Goal: Information Seeking & Learning: Learn about a topic

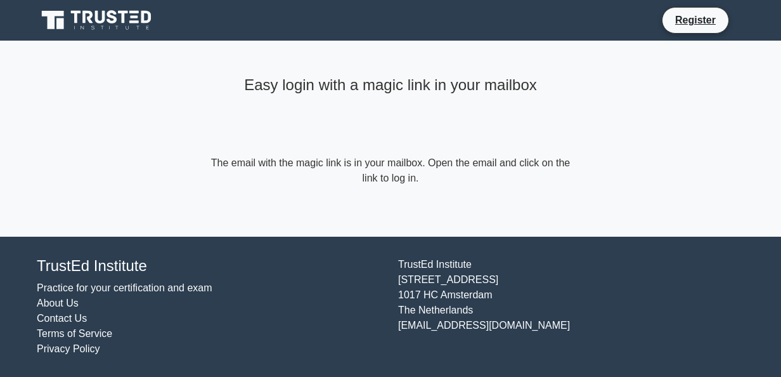
click at [139, 23] on icon at bounding box center [98, 20] width 122 height 24
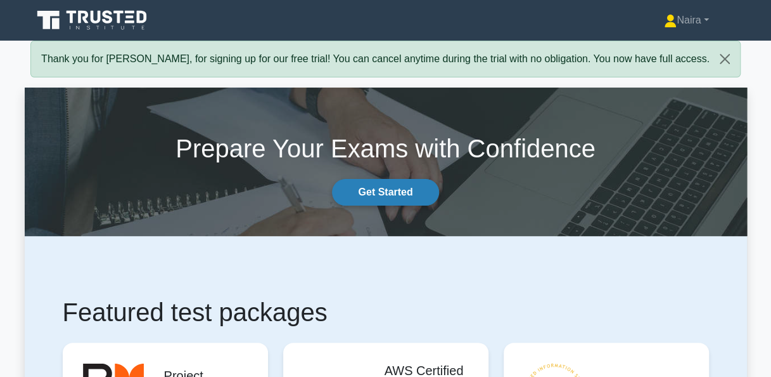
click at [390, 186] on link "Get Started" at bounding box center [385, 192] width 107 height 27
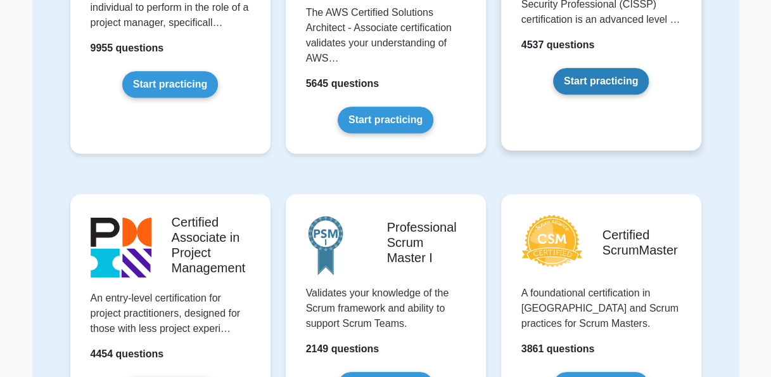
scroll to position [127, 0]
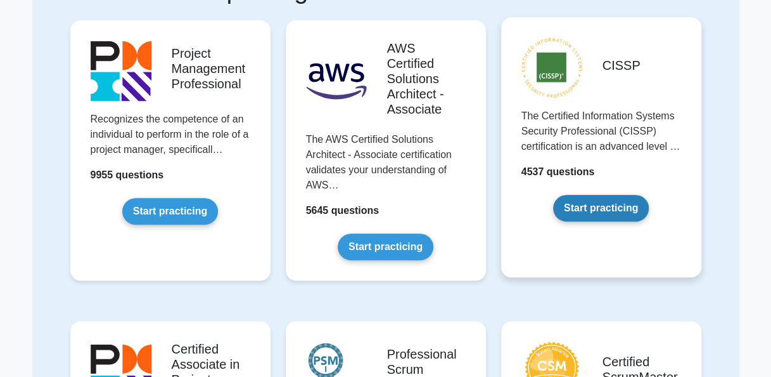
click at [632, 197] on link "Start practicing" at bounding box center [601, 208] width 96 height 27
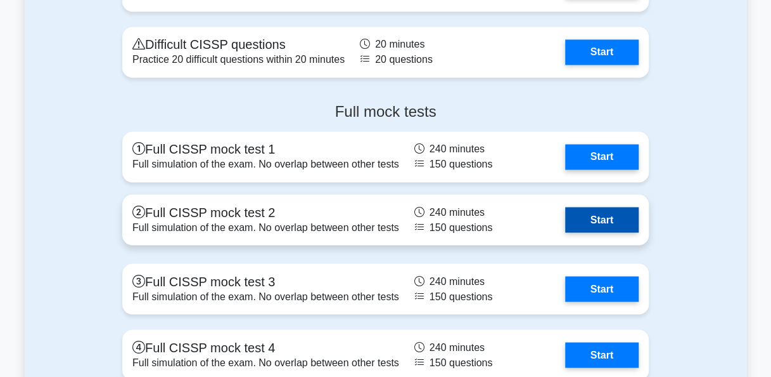
scroll to position [3360, 0]
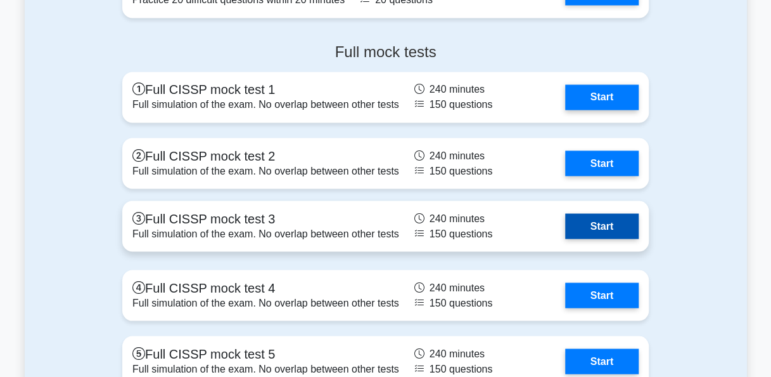
click at [602, 238] on link "Start" at bounding box center [602, 225] width 74 height 25
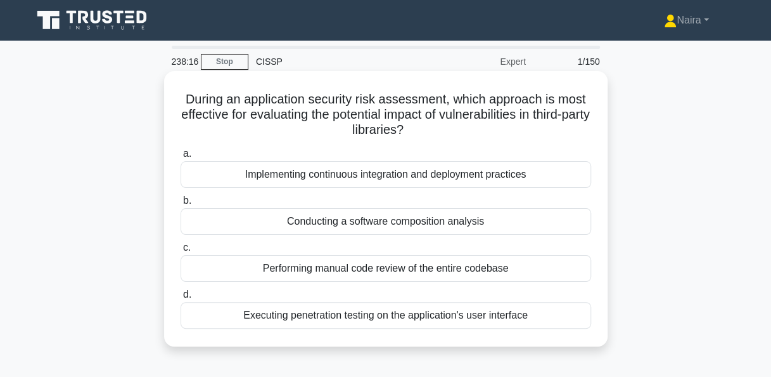
click at [515, 219] on div "Conducting a software composition analysis" at bounding box center [386, 221] width 411 height 27
click at [181, 205] on input "b. Conducting a software composition analysis" at bounding box center [181, 201] width 0 height 8
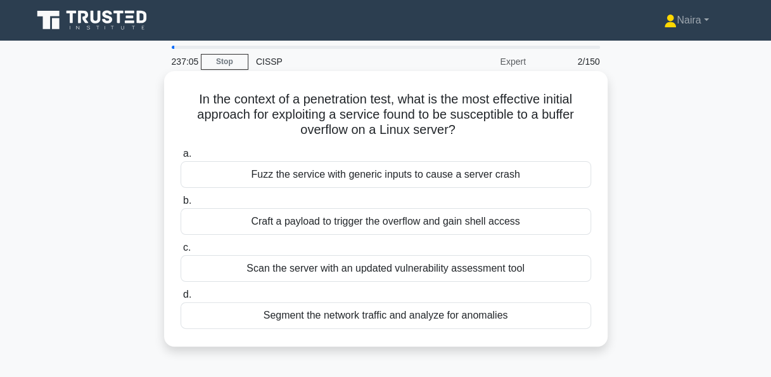
click at [403, 224] on div "Craft a payload to trigger the overflow and gain shell access" at bounding box center [386, 221] width 411 height 27
click at [181, 205] on input "[PERSON_NAME] a payload to trigger the overflow and gain shell access" at bounding box center [181, 201] width 0 height 8
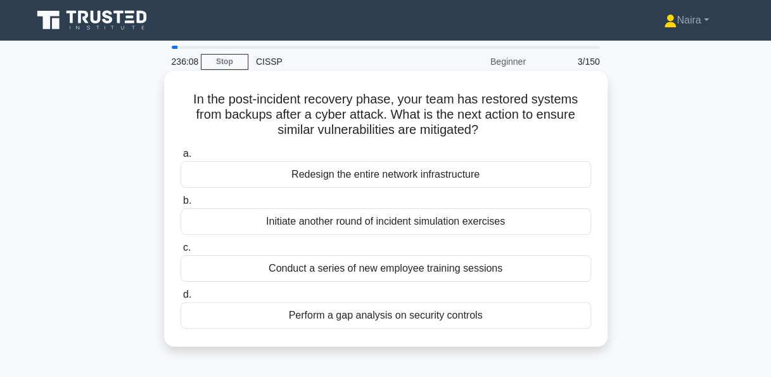
click at [392, 312] on div "Perform a gap analysis on security controls" at bounding box center [386, 315] width 411 height 27
click at [181, 299] on input "d. Perform a gap analysis on security controls" at bounding box center [181, 294] width 0 height 8
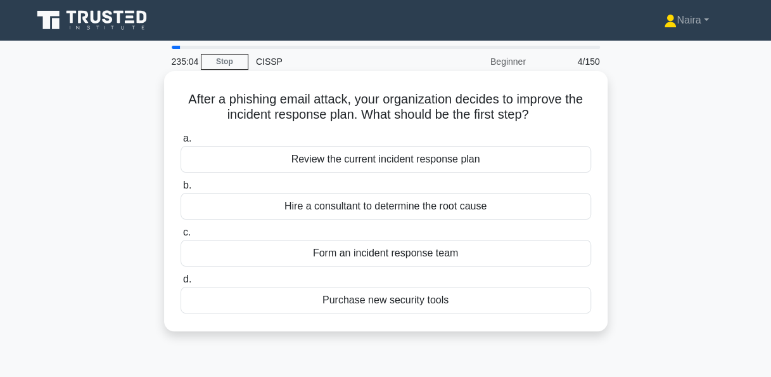
click at [427, 157] on div "Review the current incident response plan" at bounding box center [386, 159] width 411 height 27
click at [181, 143] on input "a. Review the current incident response plan" at bounding box center [181, 138] width 0 height 8
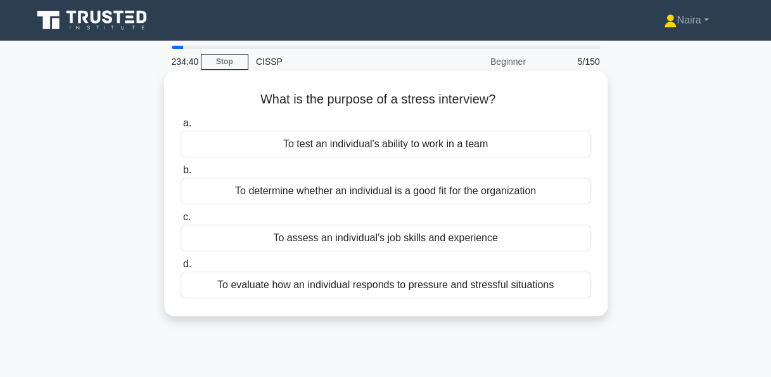
click at [396, 288] on div "To evaluate how an individual responds to pressure and stressful situations" at bounding box center [386, 284] width 411 height 27
click at [181, 268] on input "d. To evaluate how an individual responds to pressure and stressful situations" at bounding box center [181, 264] width 0 height 8
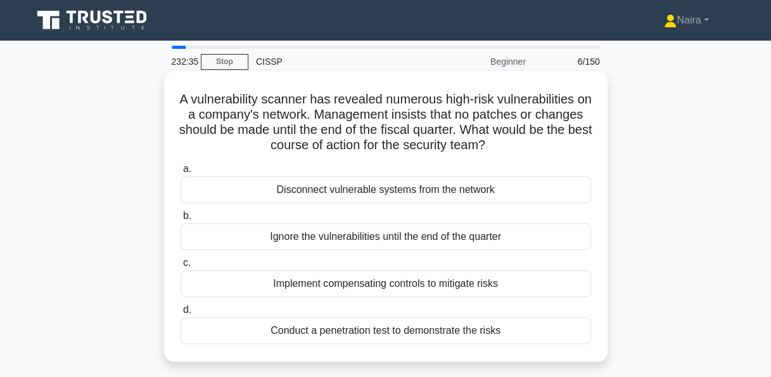
click at [406, 333] on div "Conduct a penetration test to demonstrate the risks" at bounding box center [386, 330] width 411 height 27
click at [181, 314] on input "d. Conduct a penetration test to demonstrate the risks" at bounding box center [181, 310] width 0 height 8
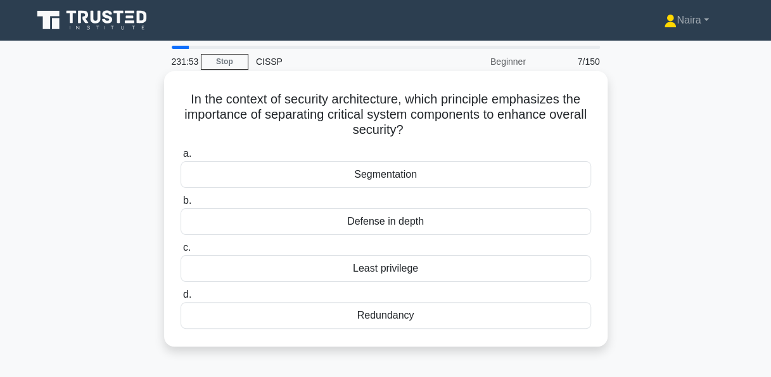
click at [399, 175] on div "Segmentation" at bounding box center [386, 174] width 411 height 27
click at [181, 158] on input "a. Segmentation" at bounding box center [181, 154] width 0 height 8
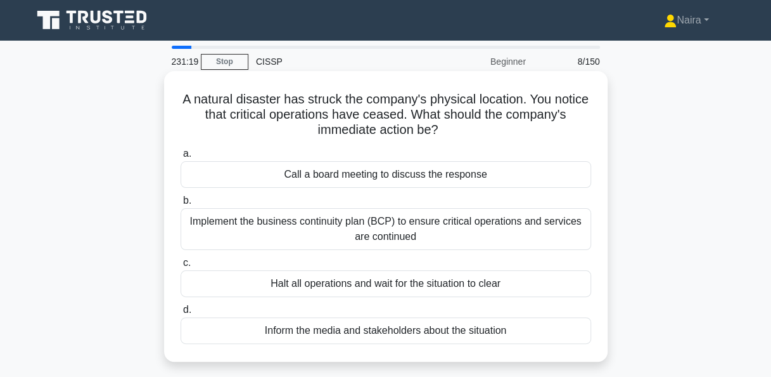
click at [405, 226] on div "Implement the business continuity plan (BCP) to ensure critical operations and …" at bounding box center [386, 229] width 411 height 42
click at [181, 205] on input "b. Implement the business continuity plan (BCP) to ensure critical operations a…" at bounding box center [181, 201] width 0 height 8
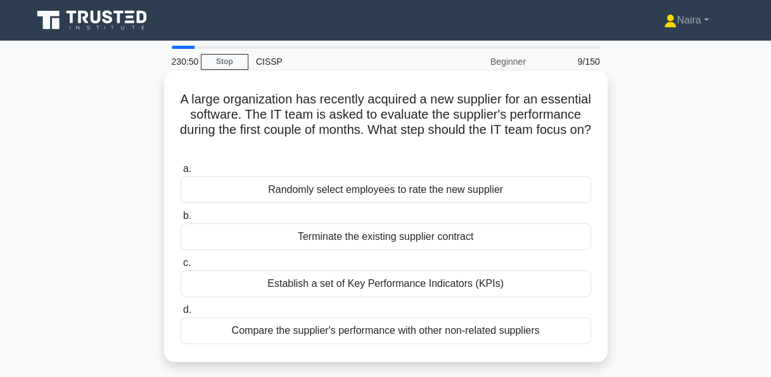
click at [415, 284] on div "Establish a set of Key Performance Indicators (KPIs)" at bounding box center [386, 283] width 411 height 27
click at [181, 267] on input "c. Establish a set of Key Performance Indicators (KPIs)" at bounding box center [181, 263] width 0 height 8
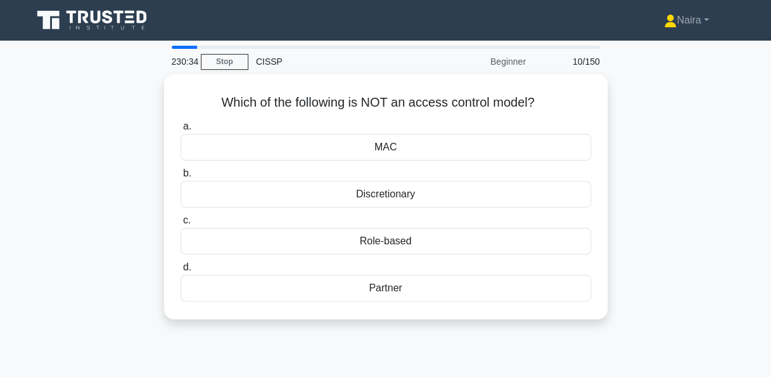
click at [415, 284] on div "Partner" at bounding box center [386, 287] width 411 height 27
click at [181, 271] on input "d. Partner" at bounding box center [181, 267] width 0 height 8
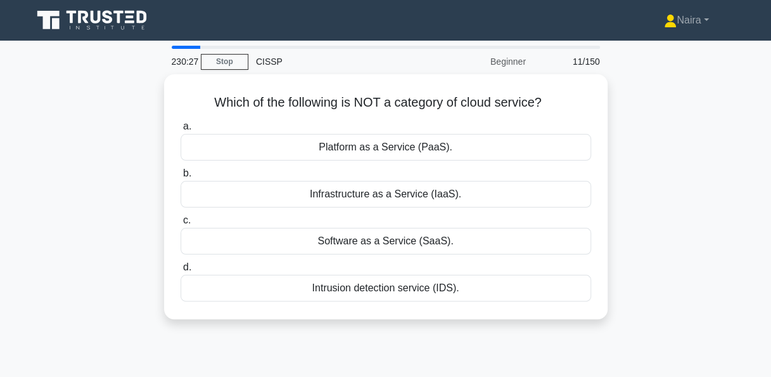
click at [415, 284] on div "Intrusion detection service (IDS)." at bounding box center [386, 287] width 411 height 27
click at [181, 271] on input "d. Intrusion detection service (IDS)." at bounding box center [181, 267] width 0 height 8
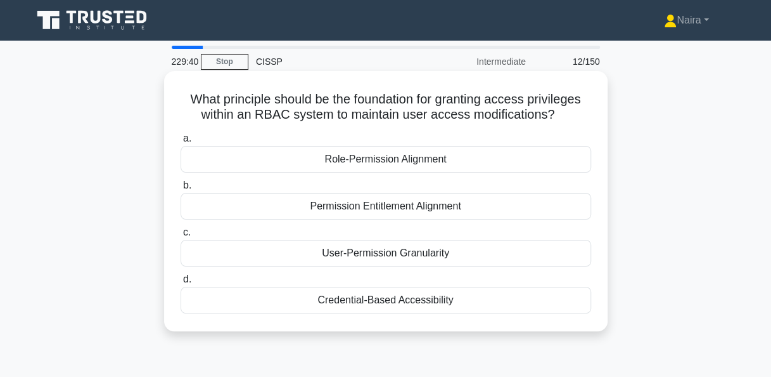
click at [448, 158] on div "Role-Permission Alignment" at bounding box center [386, 159] width 411 height 27
click at [181, 143] on input "a. Role-Permission Alignment" at bounding box center [181, 138] width 0 height 8
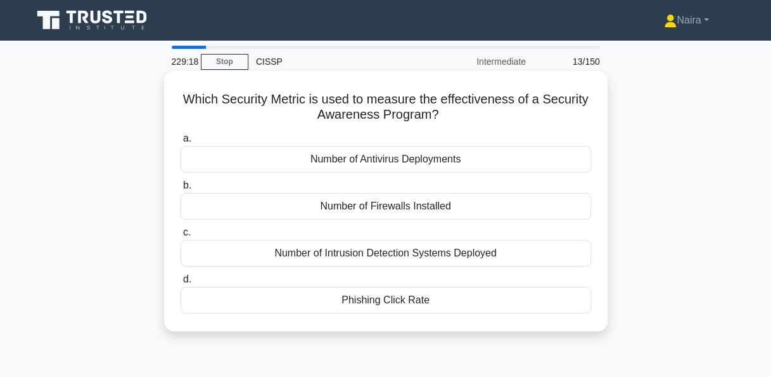
click at [436, 300] on div "Phishing Click Rate" at bounding box center [386, 300] width 411 height 27
click at [181, 283] on input "d. Phishing Click Rate" at bounding box center [181, 279] width 0 height 8
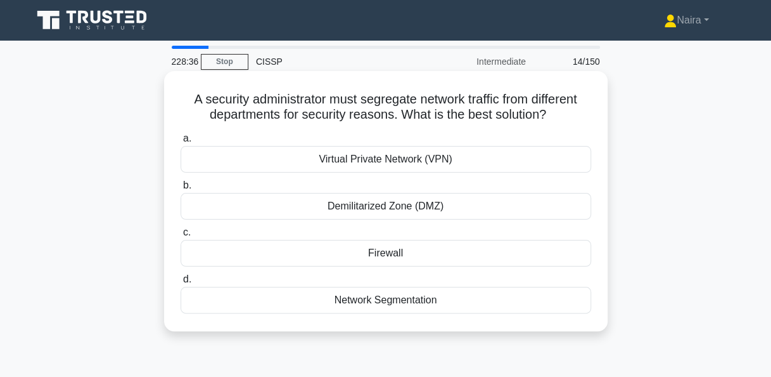
click at [393, 302] on div "Network Segmentation" at bounding box center [386, 300] width 411 height 27
click at [181, 283] on input "d. Network Segmentation" at bounding box center [181, 279] width 0 height 8
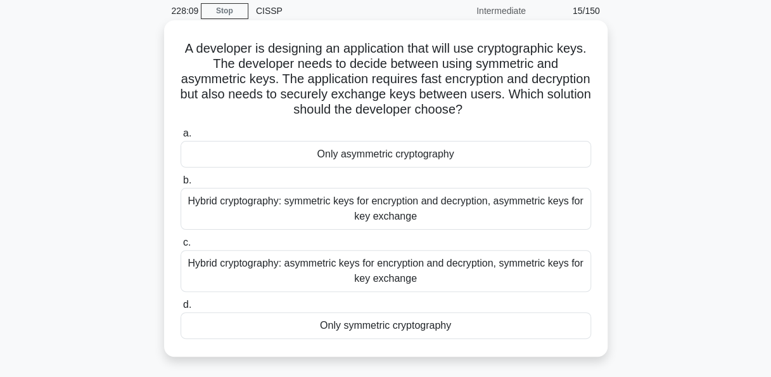
scroll to position [127, 0]
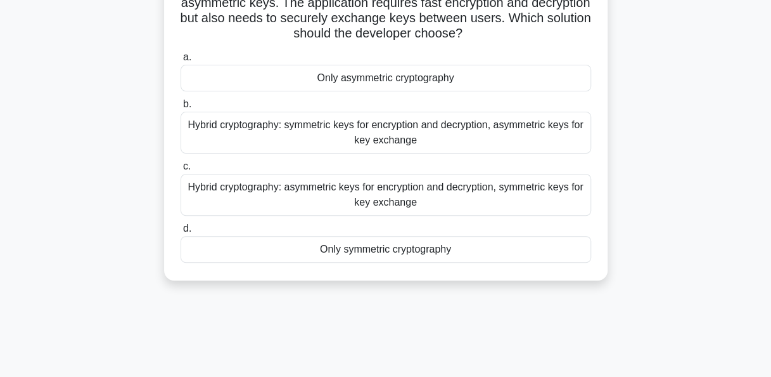
click at [455, 129] on div "Hybrid cryptography: symmetric keys for encryption and decryption, asymmetric k…" at bounding box center [386, 133] width 411 height 42
click at [181, 108] on input "b. Hybrid cryptography: symmetric keys for encryption and decryption, asymmetri…" at bounding box center [181, 104] width 0 height 8
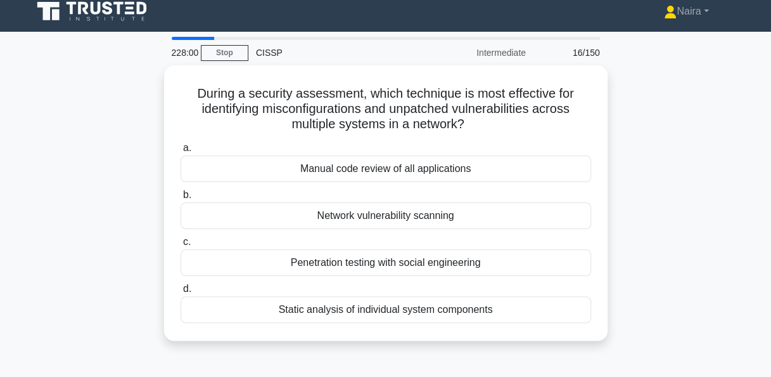
scroll to position [0, 0]
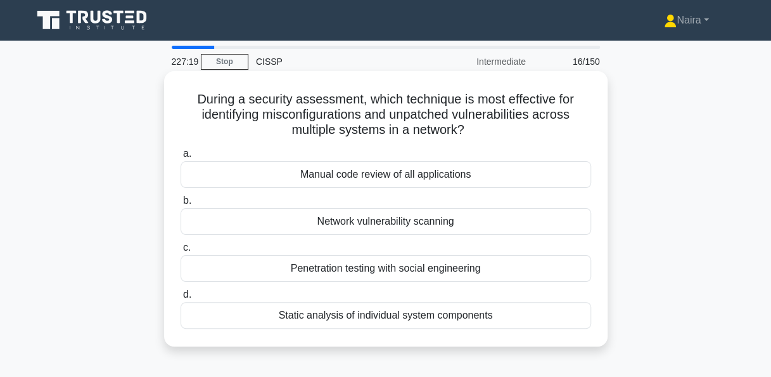
click at [404, 223] on div "Network vulnerability scanning" at bounding box center [386, 221] width 411 height 27
click at [181, 205] on input "b. Network vulnerability scanning" at bounding box center [181, 201] width 0 height 8
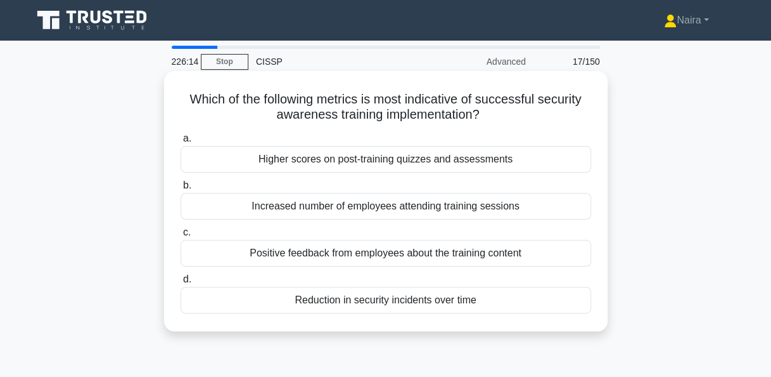
click at [383, 162] on div "Higher scores on post-training quizzes and assessments" at bounding box center [386, 159] width 411 height 27
click at [181, 143] on input "a. Higher scores on post-training quizzes and assessments" at bounding box center [181, 138] width 0 height 8
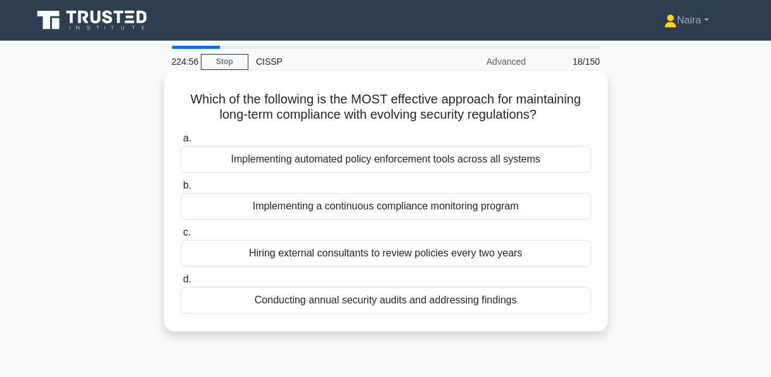
click at [358, 210] on div "Implementing a continuous compliance monitoring program" at bounding box center [386, 206] width 411 height 27
click at [181, 190] on input "b. Implementing a continuous compliance monitoring program" at bounding box center [181, 185] width 0 height 8
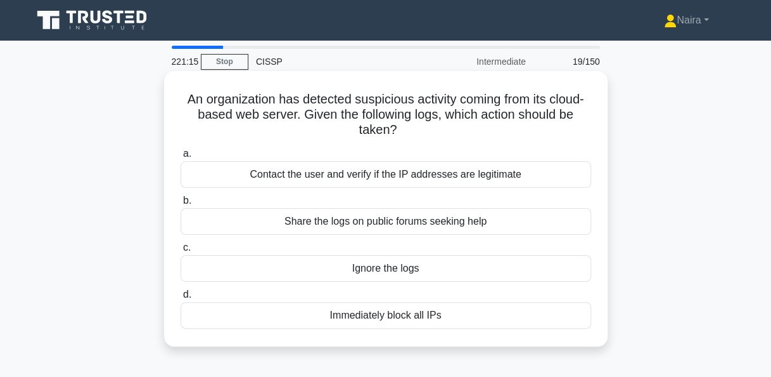
click at [441, 176] on div "Contact the user and verify if the IP addresses are legitimate" at bounding box center [386, 174] width 411 height 27
click at [181, 158] on input "a. Contact the user and verify if the IP addresses are legitimate" at bounding box center [181, 154] width 0 height 8
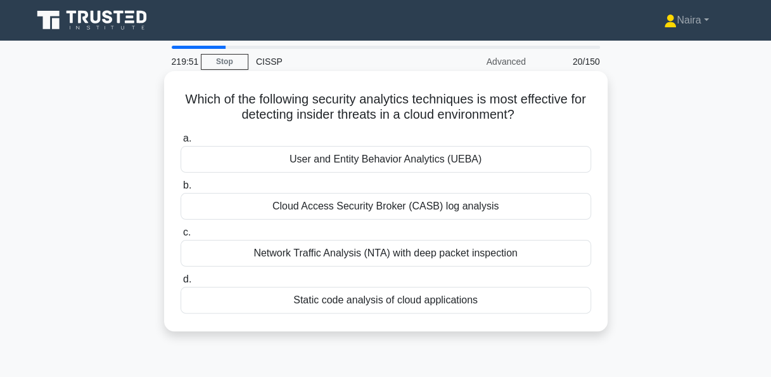
click at [413, 160] on div "User and Entity Behavior Analytics (UEBA)" at bounding box center [386, 159] width 411 height 27
click at [181, 143] on input "a. User and Entity Behavior Analytics (UEBA)" at bounding box center [181, 138] width 0 height 8
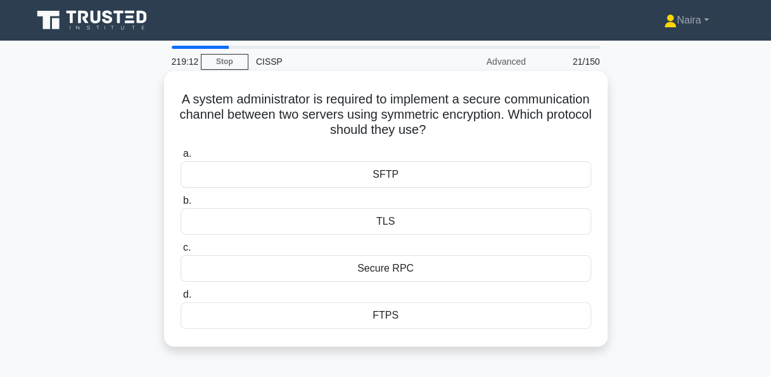
click at [391, 223] on div "TLS" at bounding box center [386, 221] width 411 height 27
click at [181, 205] on input "b. TLS" at bounding box center [181, 201] width 0 height 8
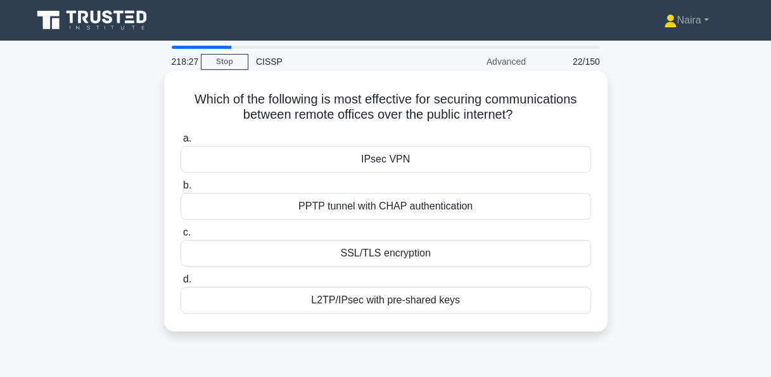
click at [398, 163] on div "IPsec VPN" at bounding box center [386, 159] width 411 height 27
click at [181, 143] on input "a. IPsec VPN" at bounding box center [181, 138] width 0 height 8
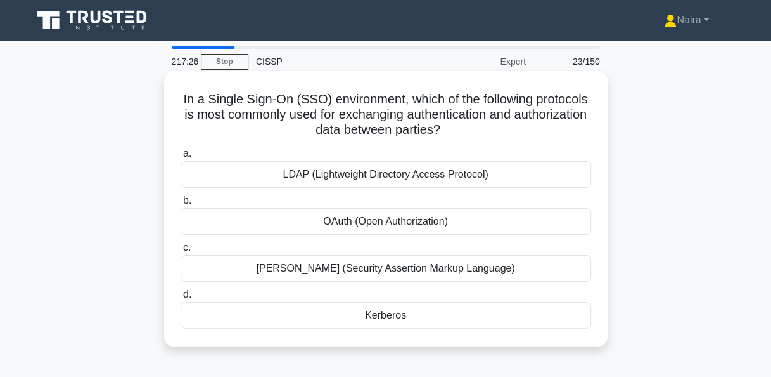
click at [436, 218] on div "OAuth (Open Authorization)" at bounding box center [386, 221] width 411 height 27
click at [181, 205] on input "b. OAuth (Open Authorization)" at bounding box center [181, 201] width 0 height 8
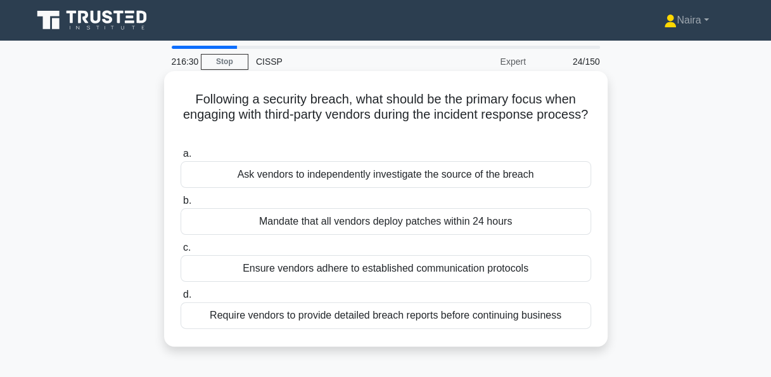
click at [446, 258] on div "Ensure vendors adhere to established communication protocols" at bounding box center [386, 268] width 411 height 27
click at [181, 252] on input "c. Ensure vendors adhere to established communication protocols" at bounding box center [181, 247] width 0 height 8
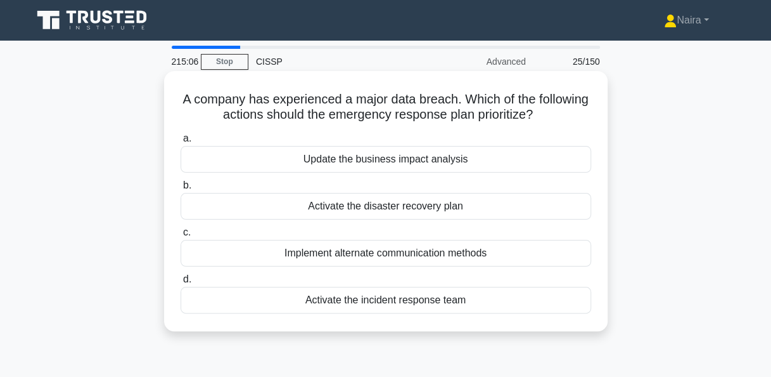
click at [396, 208] on div "Activate the disaster recovery plan" at bounding box center [386, 206] width 411 height 27
click at [181, 190] on input "b. Activate the disaster recovery plan" at bounding box center [181, 185] width 0 height 8
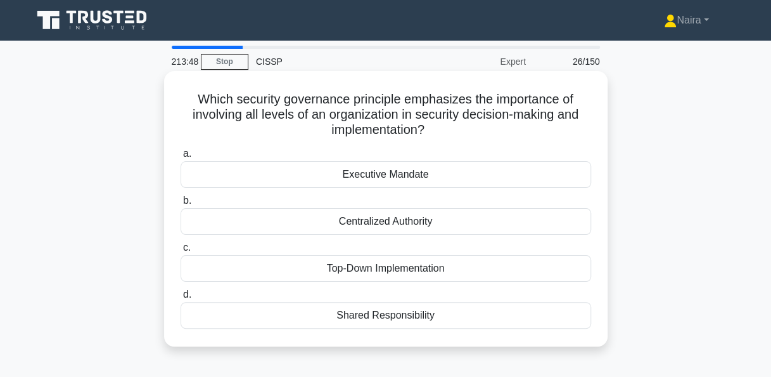
click at [391, 314] on div "Shared Responsibility" at bounding box center [386, 315] width 411 height 27
click at [181, 299] on input "d. Shared Responsibility" at bounding box center [181, 294] width 0 height 8
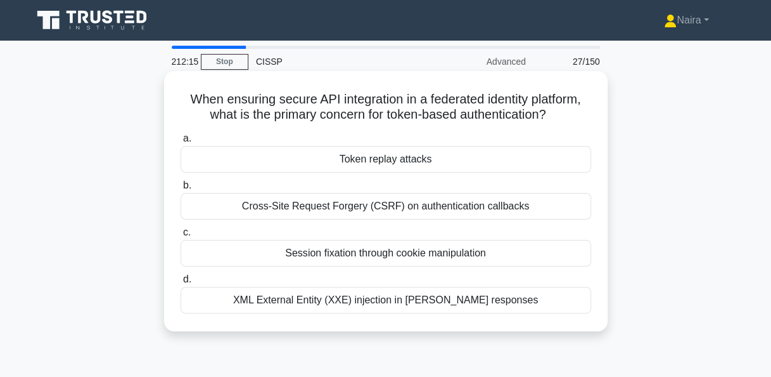
click at [501, 156] on div "Token replay attacks" at bounding box center [386, 159] width 411 height 27
click at [181, 143] on input "a. Token replay attacks" at bounding box center [181, 138] width 0 height 8
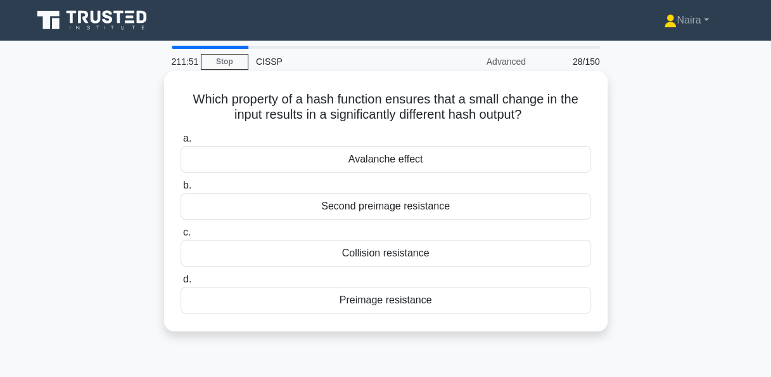
click at [396, 253] on div "Collision resistance" at bounding box center [386, 253] width 411 height 27
click at [181, 236] on input "c. Collision resistance" at bounding box center [181, 232] width 0 height 8
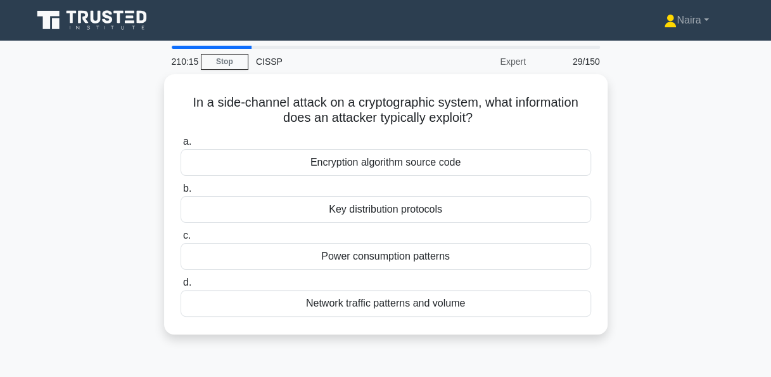
click at [396, 253] on div "Power consumption patterns" at bounding box center [386, 256] width 411 height 27
click at [181, 240] on input "c. Power consumption patterns" at bounding box center [181, 235] width 0 height 8
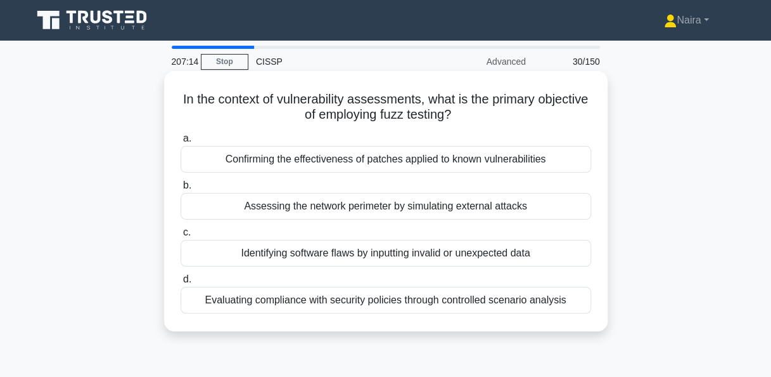
click at [460, 255] on div "Identifying software flaws by inputting invalid or unexpected data" at bounding box center [386, 253] width 411 height 27
click at [181, 236] on input "c. Identifying software flaws by inputting invalid or unexpected data" at bounding box center [181, 232] width 0 height 8
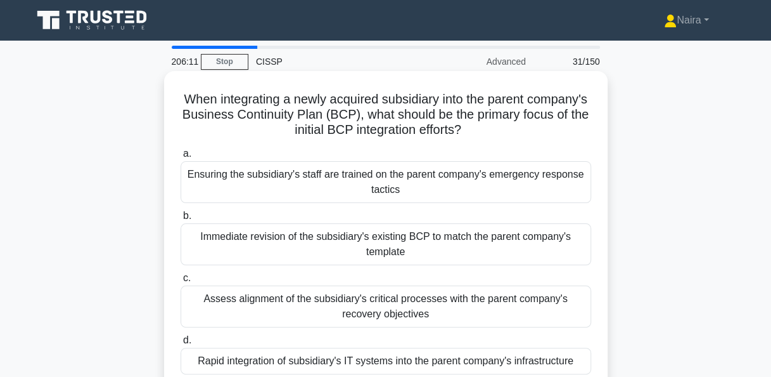
scroll to position [63, 0]
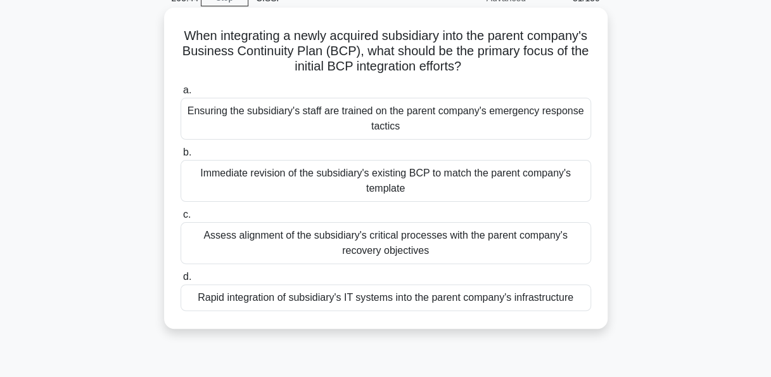
click at [463, 248] on div "Assess alignment of the subsidiary's critical processes with the parent company…" at bounding box center [386, 243] width 411 height 42
click at [181, 219] on input "c. Assess alignment of the subsidiary's critical processes with the parent comp…" at bounding box center [181, 214] width 0 height 8
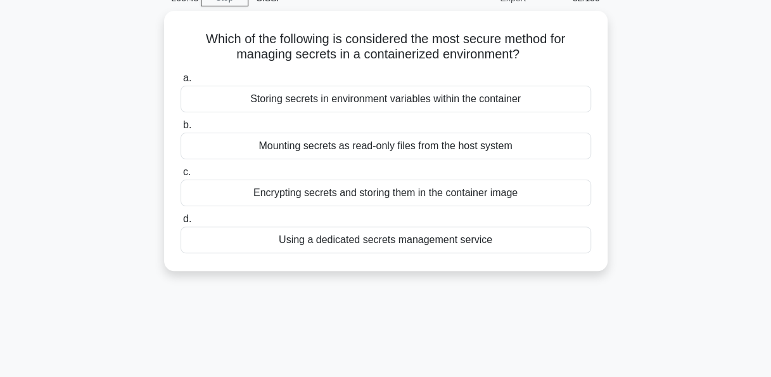
scroll to position [0, 0]
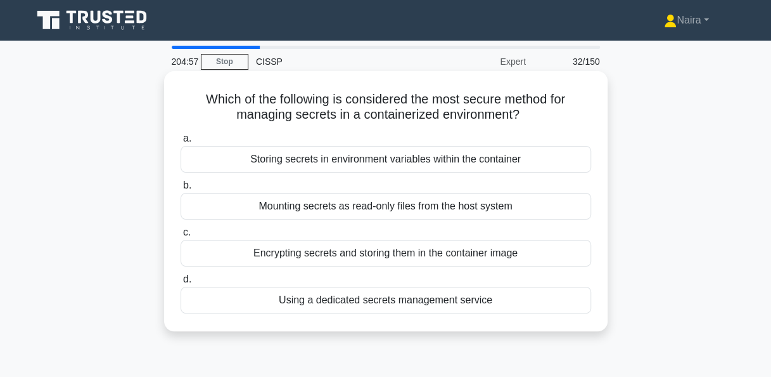
click at [491, 297] on div "Using a dedicated secrets management service" at bounding box center [386, 300] width 411 height 27
click at [181, 283] on input "d. Using a dedicated secrets management service" at bounding box center [181, 279] width 0 height 8
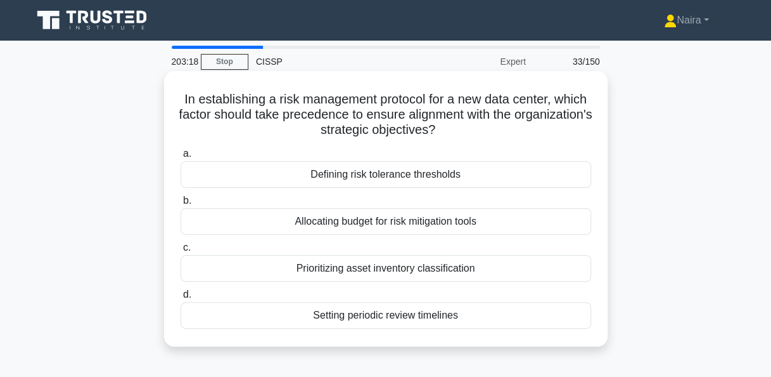
click at [452, 171] on div "Defining risk tolerance thresholds" at bounding box center [386, 174] width 411 height 27
click at [181, 158] on input "a. Defining risk tolerance thresholds" at bounding box center [181, 154] width 0 height 8
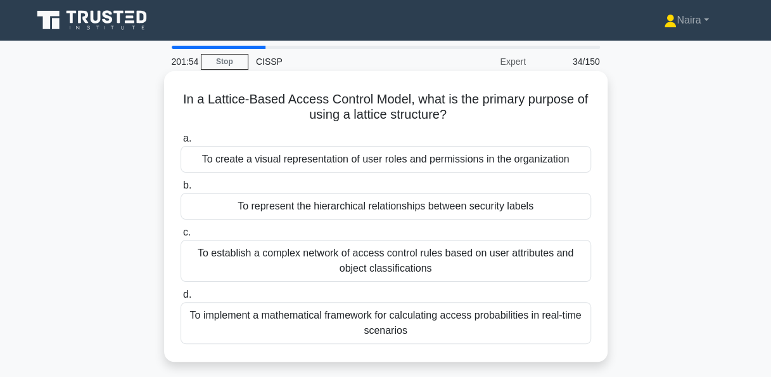
click at [381, 205] on div "To represent the hierarchical relationships between security labels" at bounding box center [386, 206] width 411 height 27
click at [181, 190] on input "b. To represent the hierarchical relationships between security labels" at bounding box center [181, 185] width 0 height 8
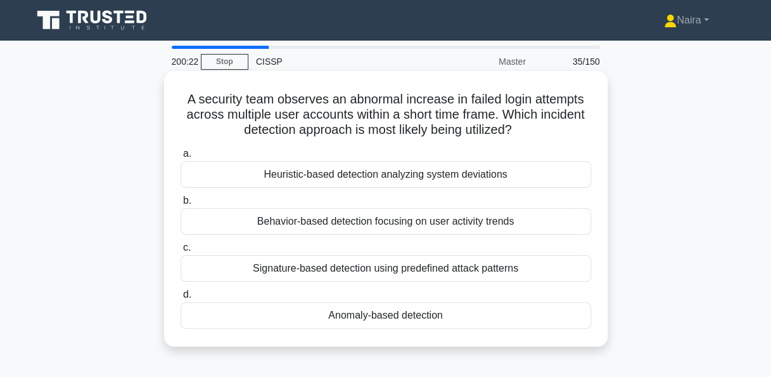
click at [478, 180] on div "Heuristic-based detection analyzing system deviations" at bounding box center [386, 174] width 411 height 27
click at [181, 158] on input "a. Heuristic-based detection analyzing system deviations" at bounding box center [181, 154] width 0 height 8
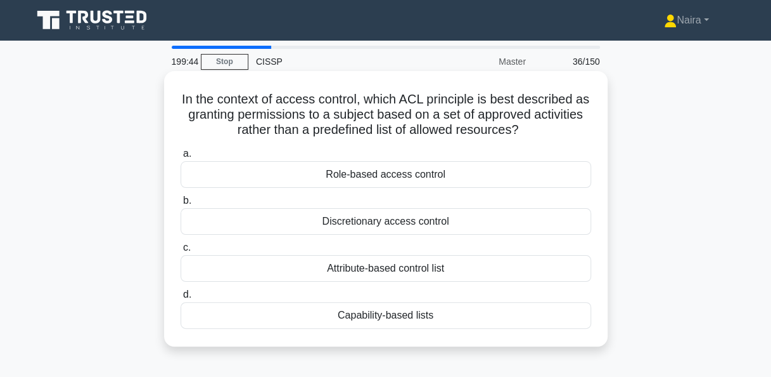
click at [435, 178] on div "Role-based access control" at bounding box center [386, 174] width 411 height 27
click at [181, 158] on input "a. Role-based access control" at bounding box center [181, 154] width 0 height 8
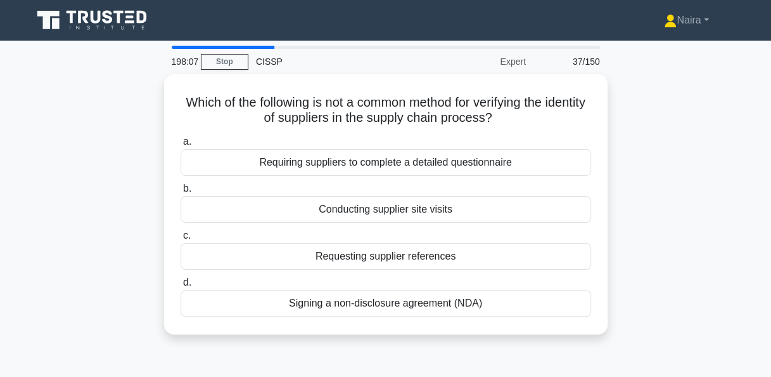
drag, startPoint x: 391, startPoint y: 254, endPoint x: 720, endPoint y: 177, distance: 338.6
click at [720, 177] on div "Which of the following is not a common method for verifying the identity of sup…" at bounding box center [386, 211] width 723 height 275
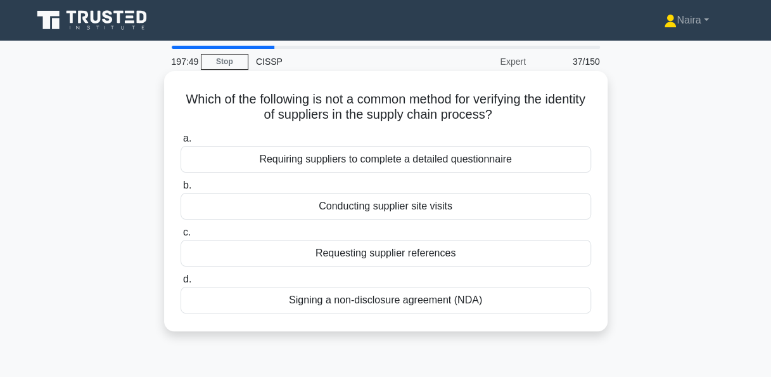
click at [459, 297] on div "Signing a non-disclosure agreement (NDA)" at bounding box center [386, 300] width 411 height 27
click at [181, 283] on input "d. Signing a non-disclosure agreement (NDA)" at bounding box center [181, 279] width 0 height 8
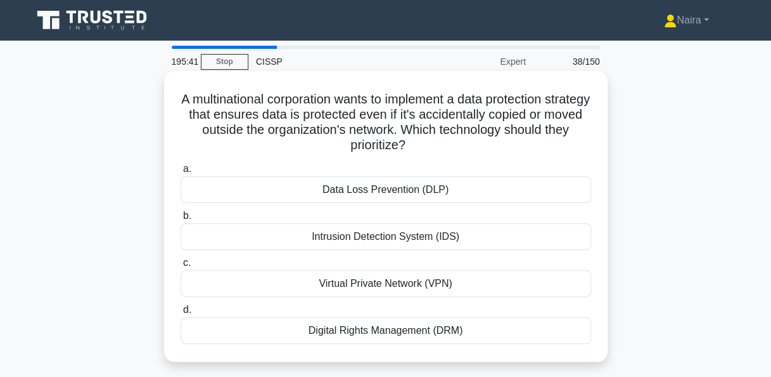
click at [405, 195] on div "Data Loss Prevention (DLP)" at bounding box center [386, 189] width 411 height 27
click at [181, 173] on input "a. Data Loss Prevention (DLP)" at bounding box center [181, 169] width 0 height 8
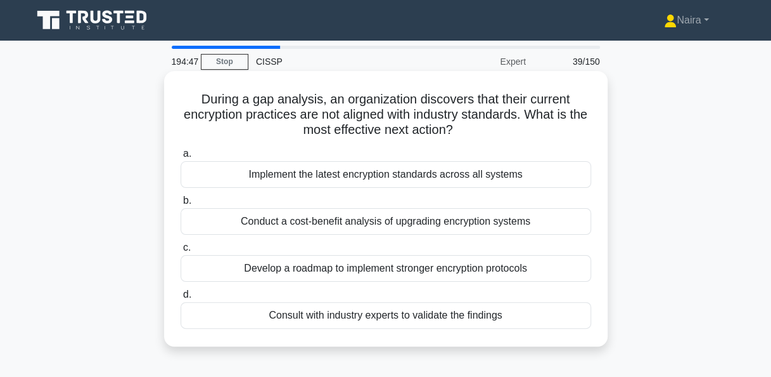
click at [454, 266] on div "Develop a roadmap to implement stronger encryption protocols" at bounding box center [386, 268] width 411 height 27
click at [181, 252] on input "c. Develop a roadmap to implement stronger encryption protocols" at bounding box center [181, 247] width 0 height 8
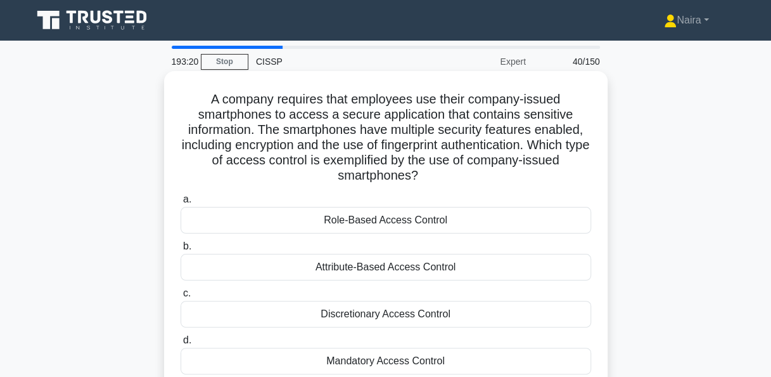
click at [444, 267] on div "Attribute-Based Access Control" at bounding box center [386, 267] width 411 height 27
click at [181, 250] on input "b. Attribute-Based Access Control" at bounding box center [181, 246] width 0 height 8
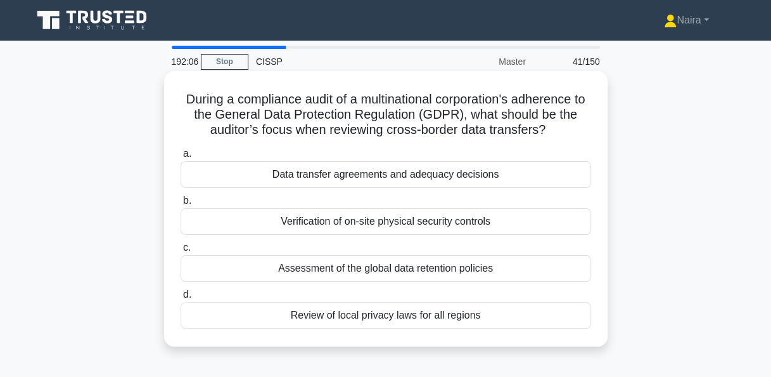
click at [321, 181] on div "Data transfer agreements and adequacy decisions" at bounding box center [386, 174] width 411 height 27
click at [181, 158] on input "a. Data transfer agreements and adequacy decisions" at bounding box center [181, 154] width 0 height 8
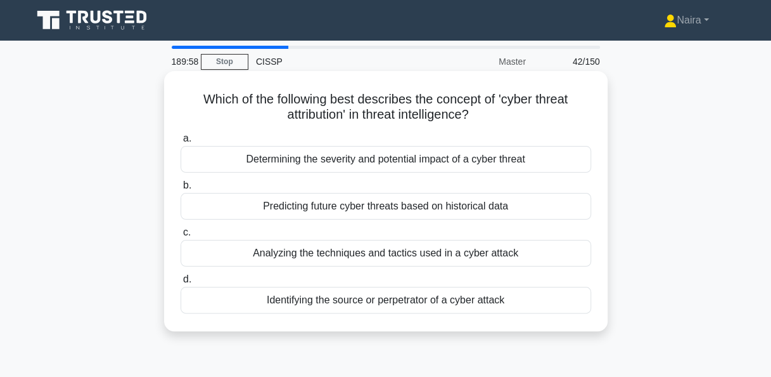
click at [446, 306] on div "Identifying the source or perpetrator of a cyber attack" at bounding box center [386, 300] width 411 height 27
click at [406, 299] on div "Identifying the source or perpetrator of a cyber attack" at bounding box center [386, 300] width 411 height 27
click at [181, 283] on input "d. Identifying the source or perpetrator of a cyber attack" at bounding box center [181, 279] width 0 height 8
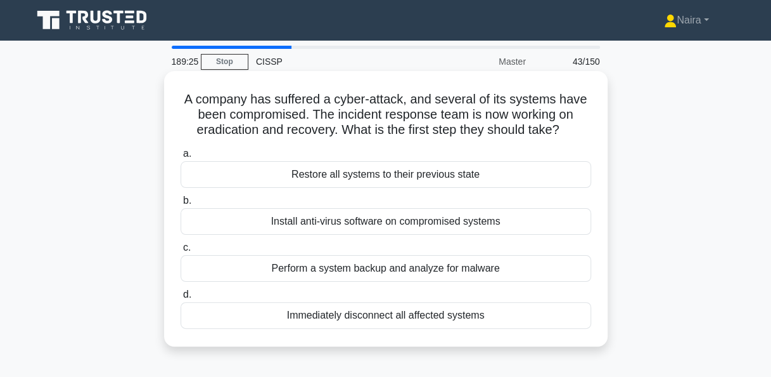
click at [395, 317] on div "Immediately disconnect all affected systems" at bounding box center [386, 315] width 411 height 27
click at [181, 299] on input "d. Immediately disconnect all affected systems" at bounding box center [181, 294] width 0 height 8
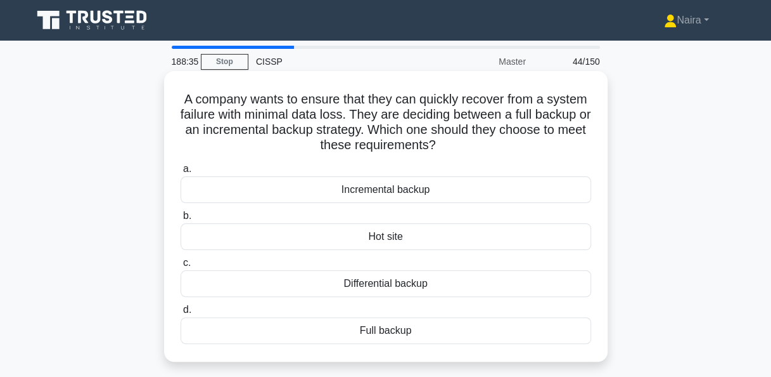
click at [410, 236] on div "Hot site" at bounding box center [386, 236] width 411 height 27
click at [181, 220] on input "b. Hot site" at bounding box center [181, 216] width 0 height 8
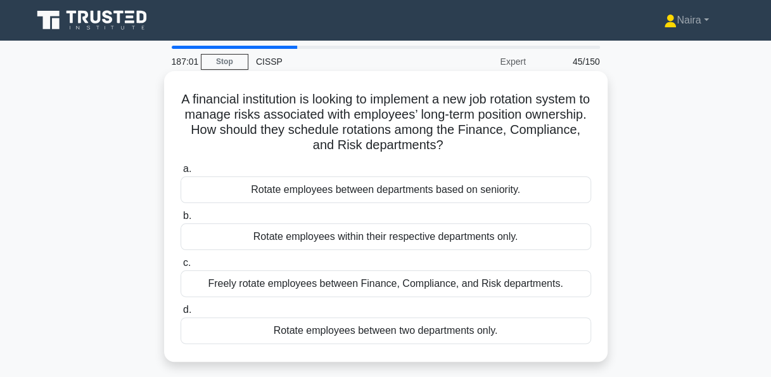
click at [374, 293] on div "Freely rotate employees between Finance, Compliance, and Risk departments." at bounding box center [386, 283] width 411 height 27
click at [181, 267] on input "c. Freely rotate employees between Finance, Compliance, and Risk departments." at bounding box center [181, 263] width 0 height 8
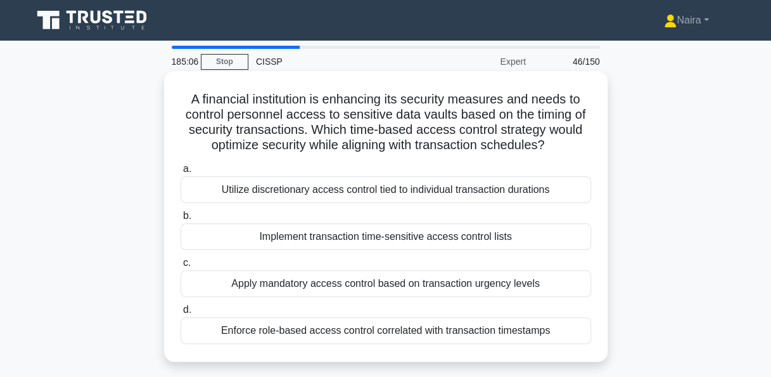
click at [474, 335] on div "Enforce role-based access control correlated with transaction timestamps" at bounding box center [386, 330] width 411 height 27
click at [181, 314] on input "d. Enforce role-based access control correlated with transaction timestamps" at bounding box center [181, 310] width 0 height 8
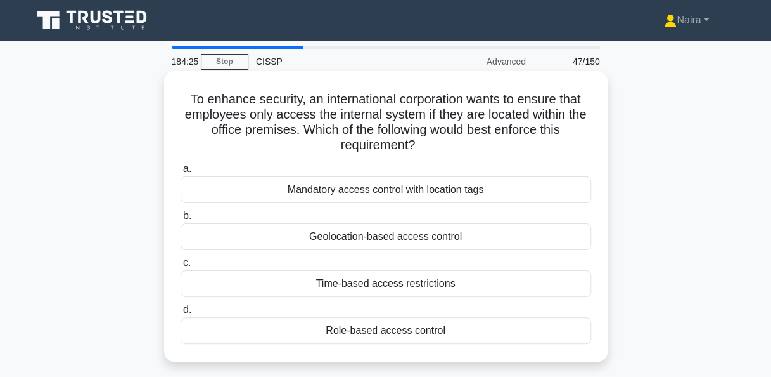
click at [462, 236] on div "Geolocation-based access control" at bounding box center [386, 236] width 411 height 27
click at [181, 220] on input "b. Geolocation-based access control" at bounding box center [181, 216] width 0 height 8
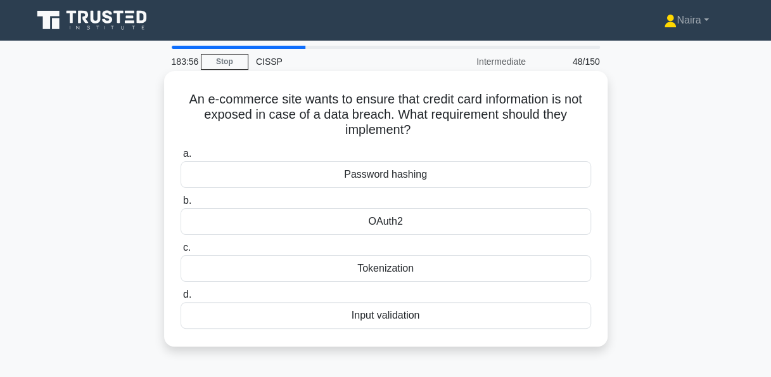
click at [406, 272] on div "Tokenization" at bounding box center [386, 268] width 411 height 27
click at [181, 252] on input "c. Tokenization" at bounding box center [181, 247] width 0 height 8
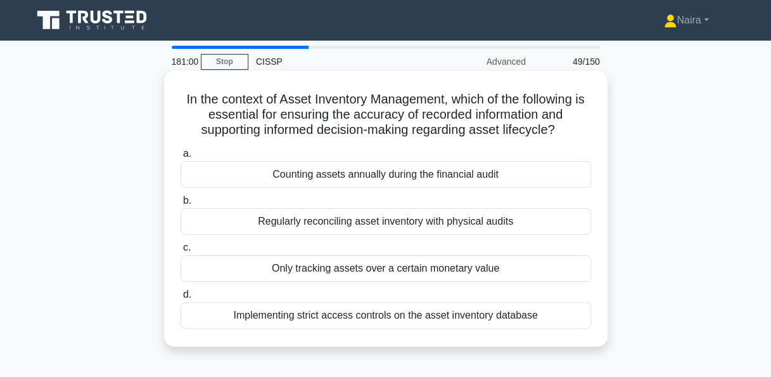
click at [421, 317] on div "Implementing strict access controls on the asset inventory database" at bounding box center [386, 315] width 411 height 27
click at [181, 299] on input "d. Implementing strict access controls on the asset inventory database" at bounding box center [181, 294] width 0 height 8
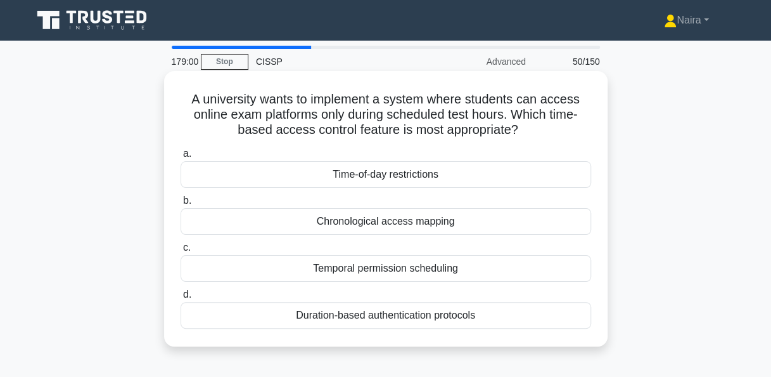
click at [445, 176] on div "Time-of-day restrictions" at bounding box center [386, 174] width 411 height 27
click at [181, 158] on input "a. Time-of-day restrictions" at bounding box center [181, 154] width 0 height 8
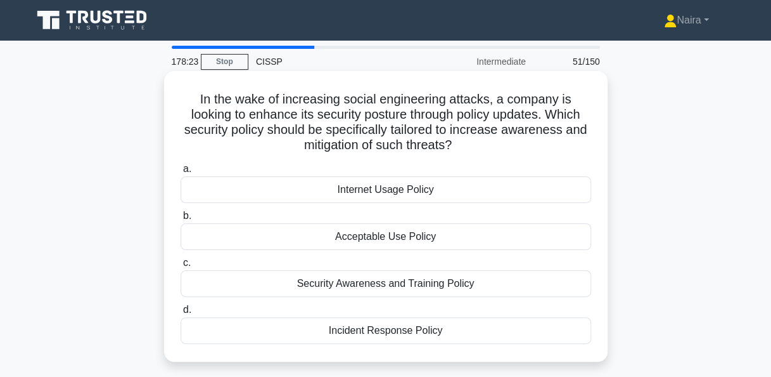
click at [392, 281] on div "Security Awareness and Training Policy" at bounding box center [386, 283] width 411 height 27
click at [181, 267] on input "c. Security Awareness and Training Policy" at bounding box center [181, 263] width 0 height 8
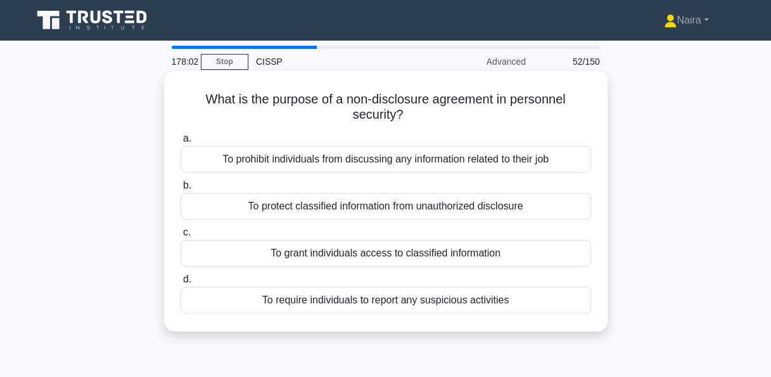
click at [439, 204] on div "To protect classified information from unauthorized disclosure" at bounding box center [386, 206] width 411 height 27
click at [181, 190] on input "b. To protect classified information from unauthorized disclosure" at bounding box center [181, 185] width 0 height 8
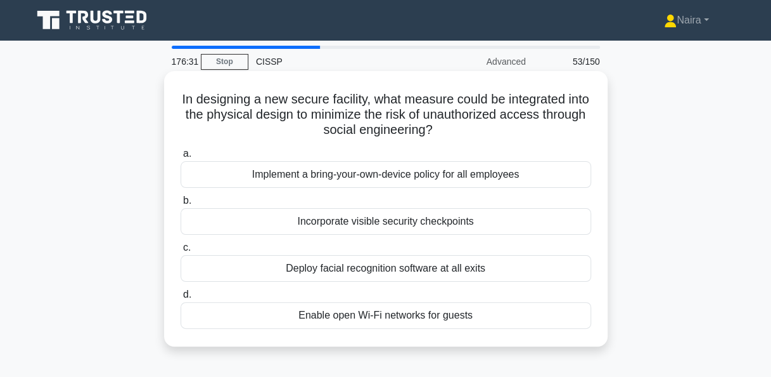
click at [422, 222] on div "Incorporate visible security checkpoints" at bounding box center [386, 221] width 411 height 27
click at [181, 205] on input "b. Incorporate visible security checkpoints" at bounding box center [181, 201] width 0 height 8
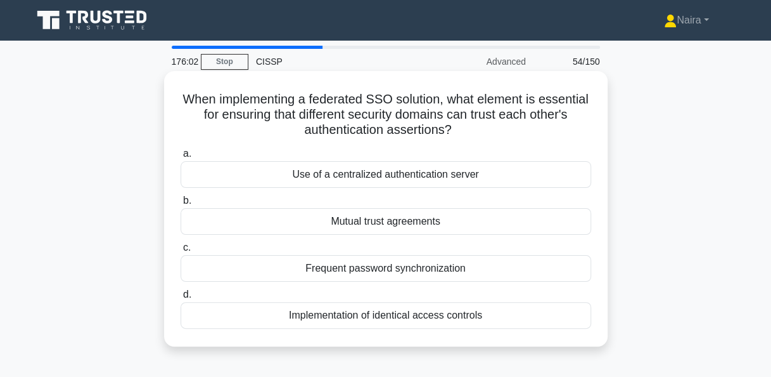
click at [472, 181] on div "Use of a centralized authentication server" at bounding box center [386, 174] width 411 height 27
click at [181, 158] on input "a. Use of a centralized authentication server" at bounding box center [181, 154] width 0 height 8
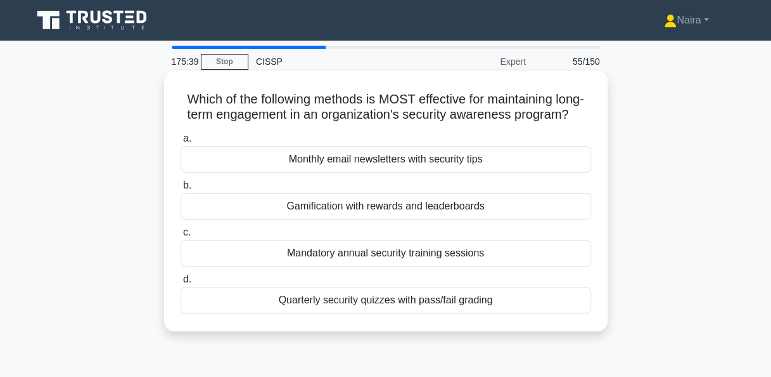
click at [488, 219] on div "Gamification with rewards and leaderboards" at bounding box center [386, 206] width 411 height 27
click at [181, 190] on input "b. Gamification with rewards and leaderboards" at bounding box center [181, 185] width 0 height 8
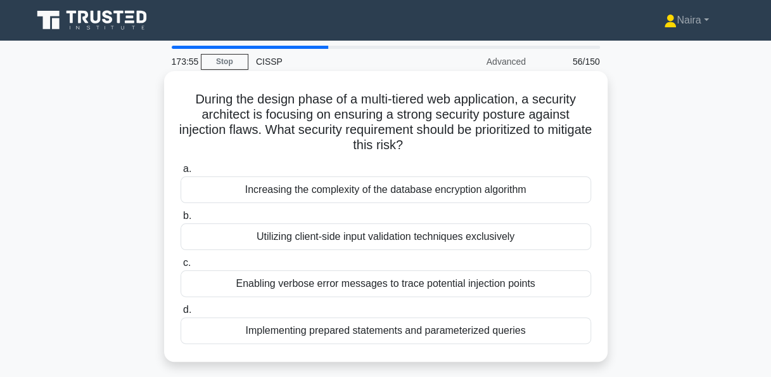
click at [456, 328] on div "Implementing prepared statements and parameterized queries" at bounding box center [386, 330] width 411 height 27
click at [181, 314] on input "d. Implementing prepared statements and parameterized queries" at bounding box center [181, 310] width 0 height 8
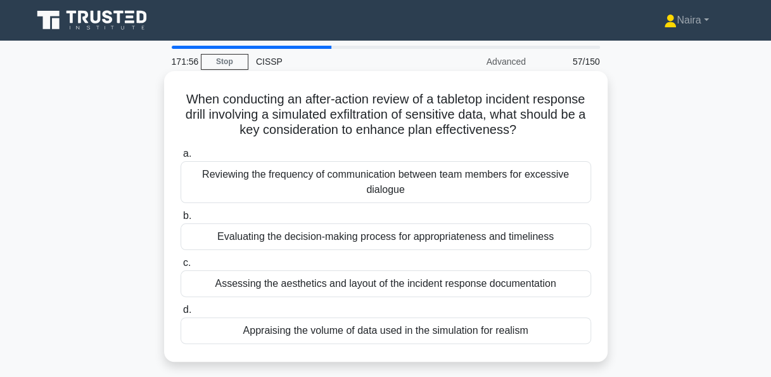
click at [392, 240] on div "Evaluating the decision-making process for appropriateness and timeliness" at bounding box center [386, 236] width 411 height 27
click at [181, 220] on input "b. Evaluating the decision-making process for appropriateness and timeliness" at bounding box center [181, 216] width 0 height 8
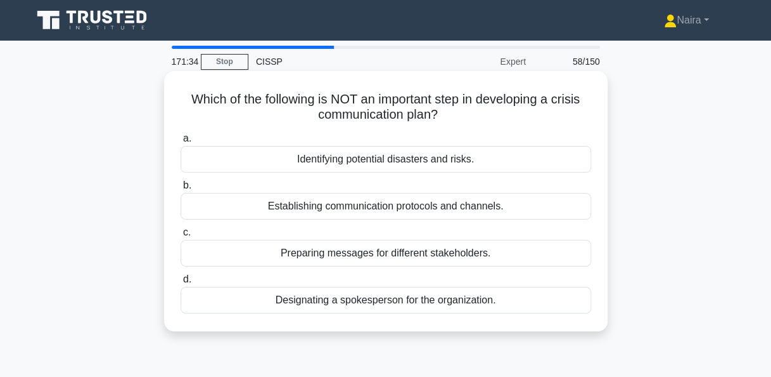
click at [417, 158] on div "Identifying potential disasters and risks." at bounding box center [386, 159] width 411 height 27
click at [181, 143] on input "a. Identifying potential disasters and risks." at bounding box center [181, 138] width 0 height 8
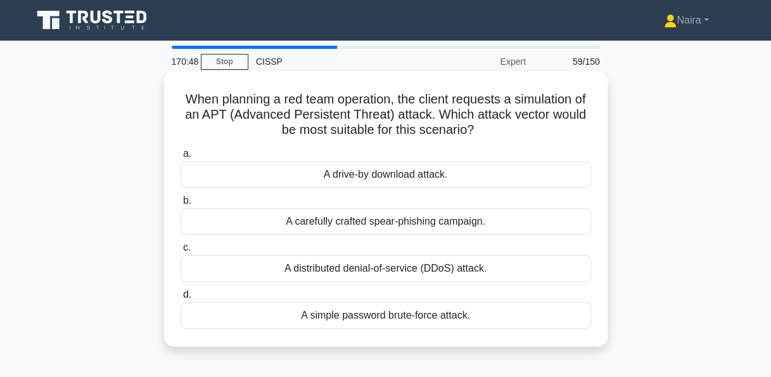
click at [385, 270] on div "A distributed denial-of-service (DDoS) attack." at bounding box center [386, 268] width 411 height 27
click at [181, 252] on input "c. A distributed denial-of-service (DDoS) attack." at bounding box center [181, 247] width 0 height 8
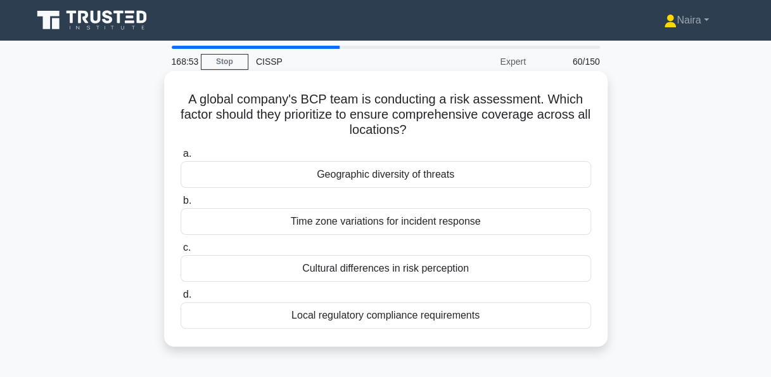
click at [390, 319] on div "Local regulatory compliance requirements" at bounding box center [386, 315] width 411 height 27
click at [181, 299] on input "d. Local regulatory compliance requirements" at bounding box center [181, 294] width 0 height 8
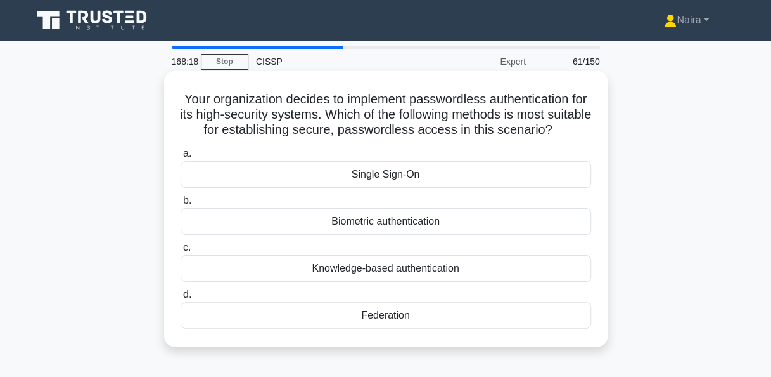
click at [411, 235] on div "Biometric authentication" at bounding box center [386, 221] width 411 height 27
click at [181, 205] on input "b. Biometric authentication" at bounding box center [181, 201] width 0 height 8
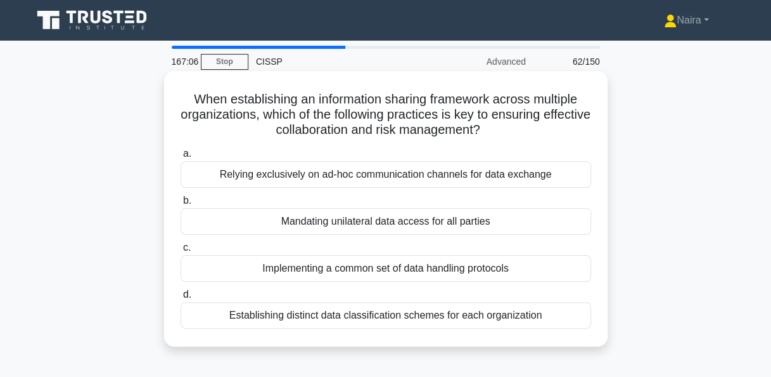
click at [414, 223] on div "Mandating unilateral data access for all parties" at bounding box center [386, 221] width 411 height 27
click at [181, 205] on input "b. Mandating unilateral data access for all parties" at bounding box center [181, 201] width 0 height 8
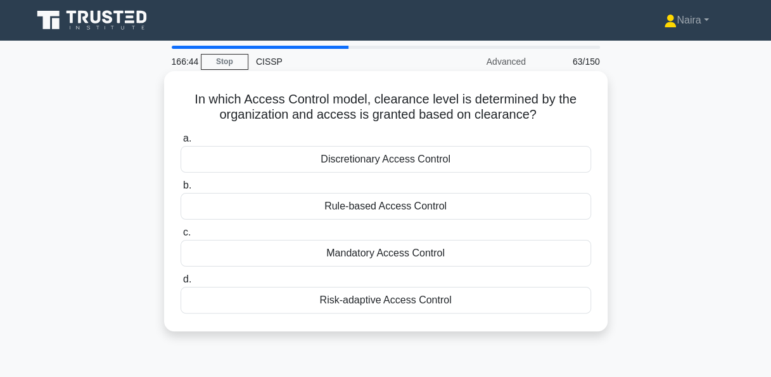
click at [397, 254] on div "Mandatory Access Control" at bounding box center [386, 253] width 411 height 27
click at [181, 236] on input "c. Mandatory Access Control" at bounding box center [181, 232] width 0 height 8
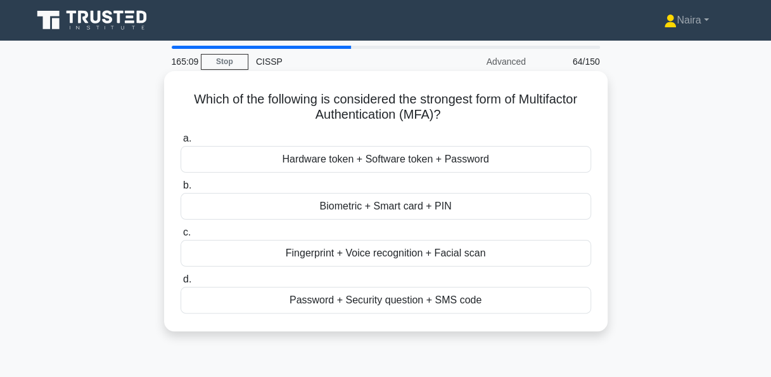
click at [429, 213] on div "Biometric + Smart card + PIN" at bounding box center [386, 206] width 411 height 27
click at [181, 190] on input "b. Biometric + Smart card + PIN" at bounding box center [181, 185] width 0 height 8
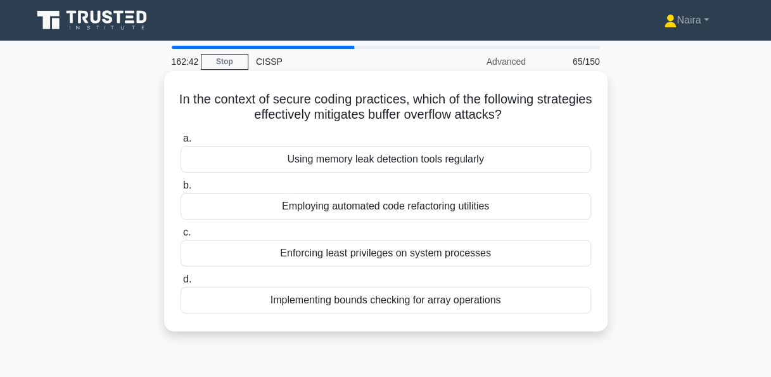
click at [408, 298] on div "Implementing bounds checking for array operations" at bounding box center [386, 300] width 411 height 27
click at [181, 283] on input "d. Implementing bounds checking for array operations" at bounding box center [181, 279] width 0 height 8
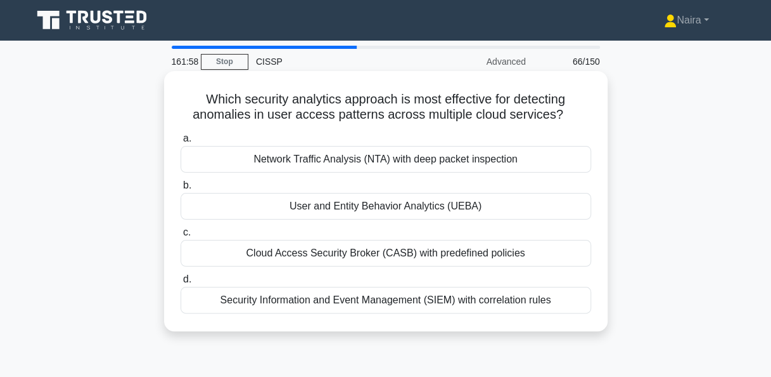
click at [421, 212] on div "User and Entity Behavior Analytics (UEBA)" at bounding box center [386, 206] width 411 height 27
click at [181, 190] on input "b. User and Entity Behavior Analytics (UEBA)" at bounding box center [181, 185] width 0 height 8
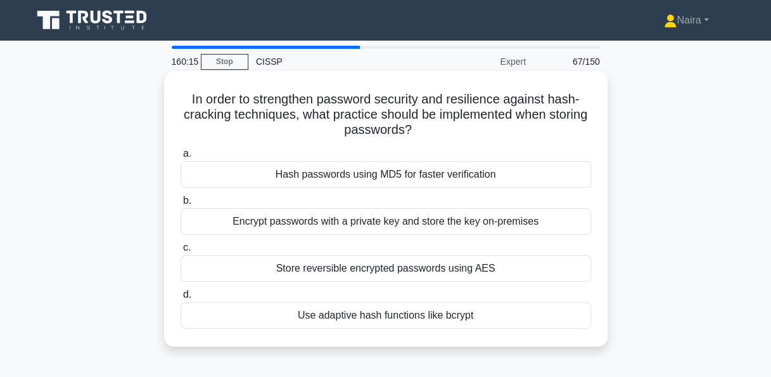
click at [407, 316] on div "Use adaptive hash functions like bcrypt" at bounding box center [386, 315] width 411 height 27
click at [181, 299] on input "d. Use adaptive hash functions like bcrypt" at bounding box center [181, 294] width 0 height 8
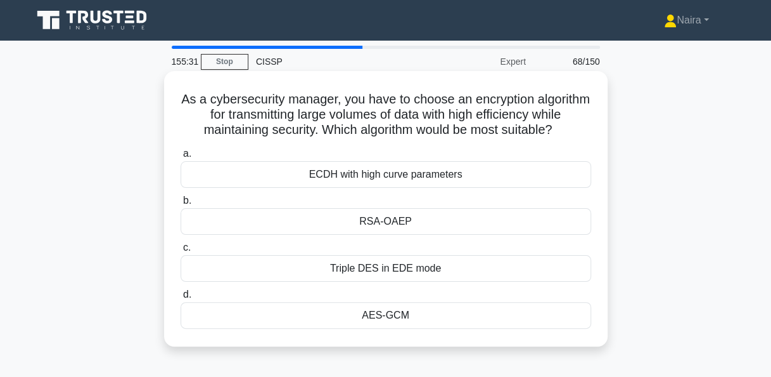
click at [421, 326] on div "AES-GCM" at bounding box center [386, 315] width 411 height 27
click at [181, 299] on input "d. AES-GCM" at bounding box center [181, 294] width 0 height 8
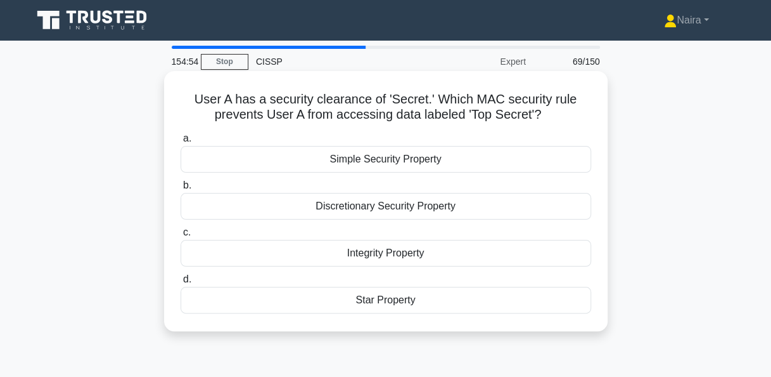
click at [388, 300] on div "Star Property" at bounding box center [386, 300] width 411 height 27
click at [181, 283] on input "d. Star Property" at bounding box center [181, 279] width 0 height 8
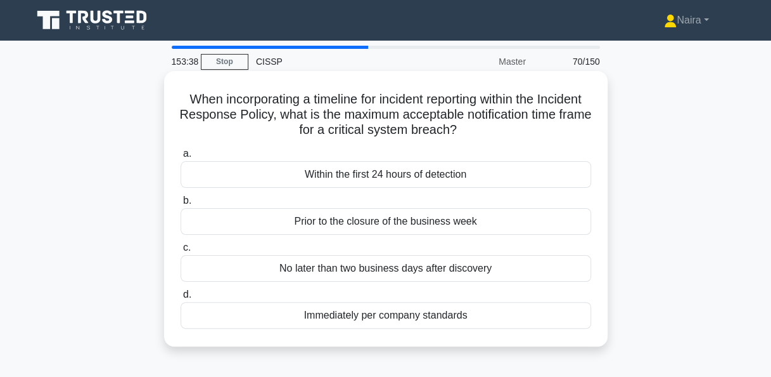
click at [467, 174] on div "Within the first 24 hours of detection" at bounding box center [386, 174] width 411 height 27
click at [181, 158] on input "a. Within the first 24 hours of detection" at bounding box center [181, 154] width 0 height 8
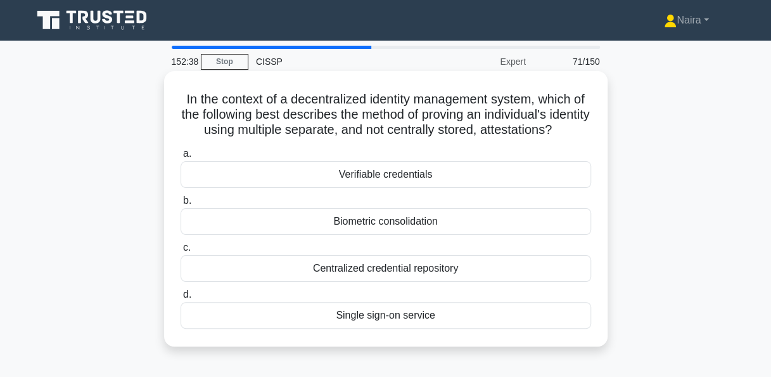
click at [408, 188] on div "Verifiable credentials" at bounding box center [386, 174] width 411 height 27
click at [181, 158] on input "a. Verifiable credentials" at bounding box center [181, 154] width 0 height 8
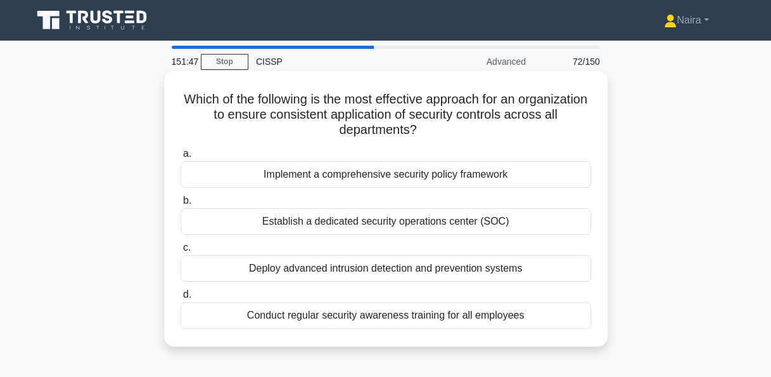
click at [402, 210] on div "Establish a dedicated security operations center (SOC)" at bounding box center [386, 221] width 411 height 27
click at [181, 205] on input "b. Establish a dedicated security operations center (SOC)" at bounding box center [181, 201] width 0 height 8
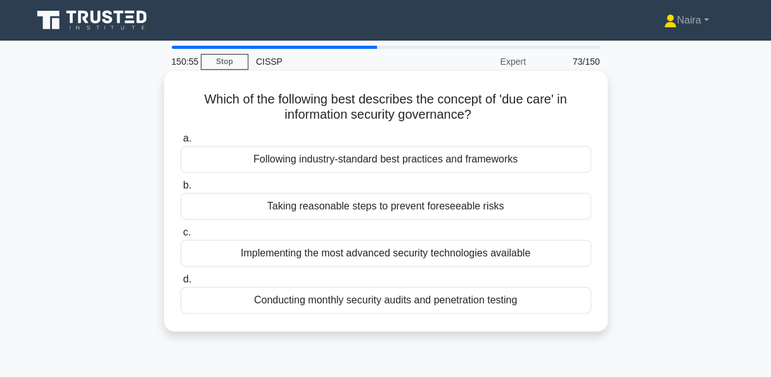
click at [473, 205] on div "Taking reasonable steps to prevent foreseeable risks" at bounding box center [386, 206] width 411 height 27
click at [181, 190] on input "b. Taking reasonable steps to prevent foreseeable risks" at bounding box center [181, 185] width 0 height 8
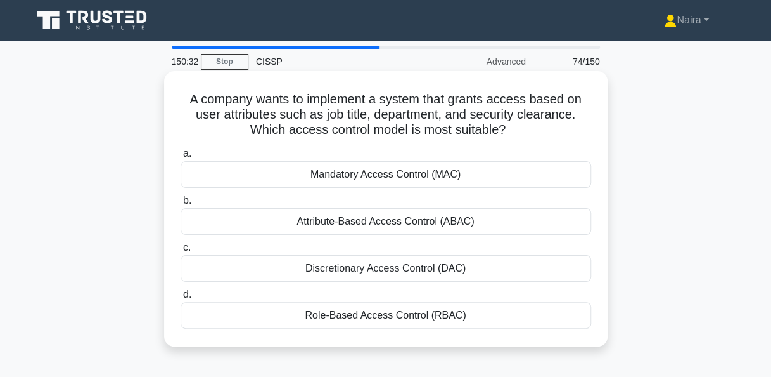
click at [410, 222] on div "Attribute-Based Access Control (ABAC)" at bounding box center [386, 221] width 411 height 27
click at [181, 205] on input "b. Attribute-Based Access Control (ABAC)" at bounding box center [181, 201] width 0 height 8
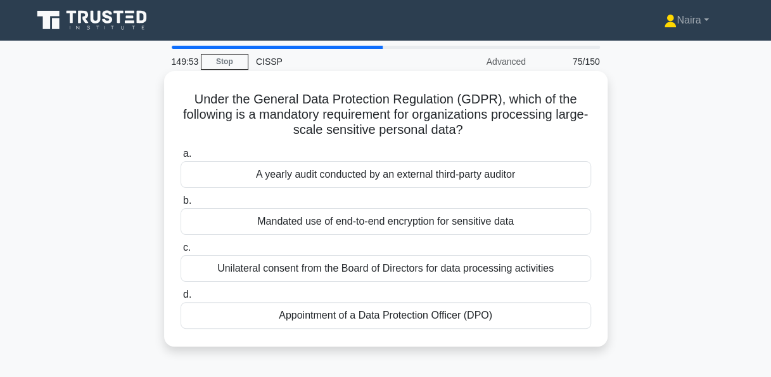
click at [416, 313] on div "Appointment of a Data Protection Officer (DPO)" at bounding box center [386, 315] width 411 height 27
click at [181, 299] on input "d. Appointment of a Data Protection Officer (DPO)" at bounding box center [181, 294] width 0 height 8
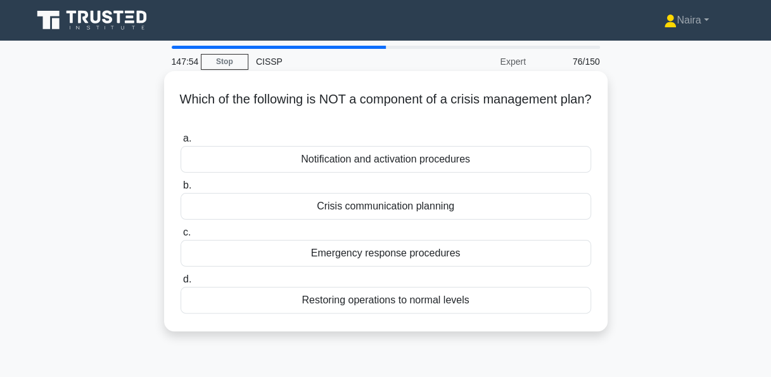
click at [449, 215] on div "Crisis communication planning" at bounding box center [386, 206] width 411 height 27
click at [181, 190] on input "b. Crisis communication planning" at bounding box center [181, 185] width 0 height 8
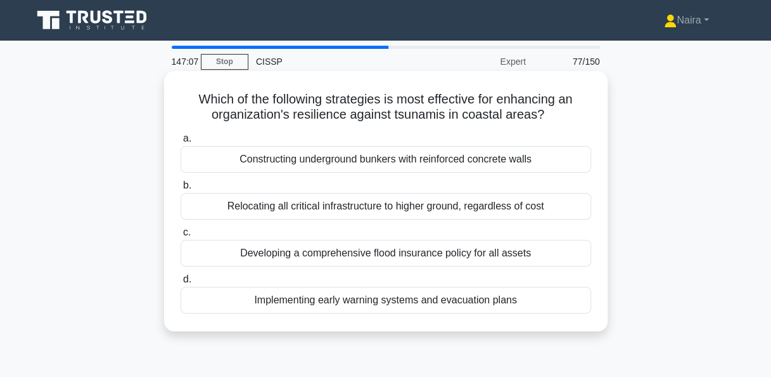
click at [429, 305] on div "Implementing early warning systems and evacuation plans" at bounding box center [386, 300] width 411 height 27
click at [181, 283] on input "d. Implementing early warning systems and evacuation plans" at bounding box center [181, 279] width 0 height 8
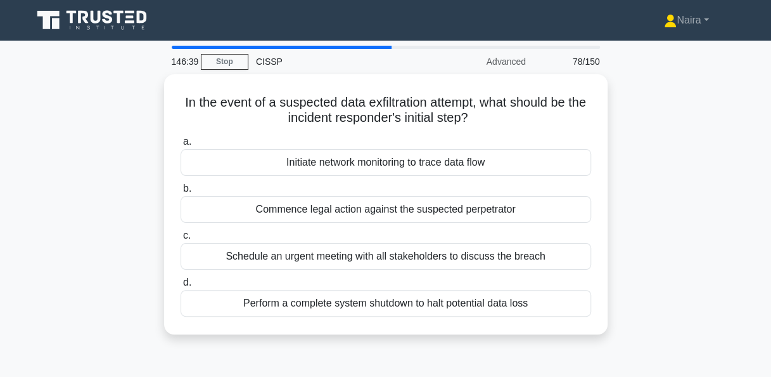
click at [429, 305] on div "Perform a complete system shutdown to halt potential data loss" at bounding box center [386, 303] width 411 height 27
click at [181, 287] on input "d. Perform a complete system shutdown to halt potential data loss" at bounding box center [181, 282] width 0 height 8
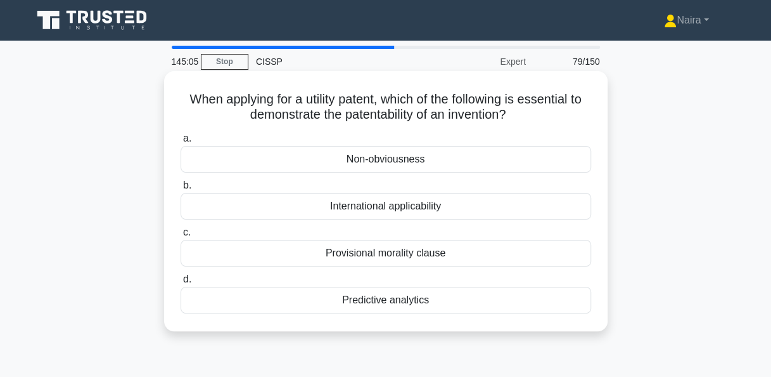
click at [414, 166] on div "Non-obviousness" at bounding box center [386, 159] width 411 height 27
click at [181, 143] on input "a. Non-obviousness" at bounding box center [181, 138] width 0 height 8
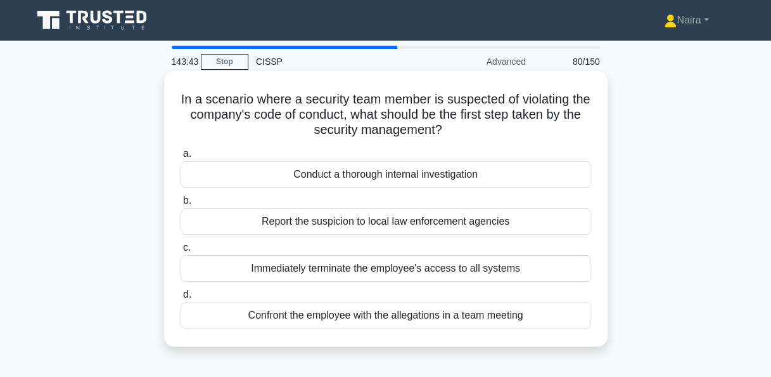
click at [391, 269] on div "Immediately terminate the employee's access to all systems" at bounding box center [386, 268] width 411 height 27
click at [181, 252] on input "c. Immediately terminate the employee's access to all systems" at bounding box center [181, 247] width 0 height 8
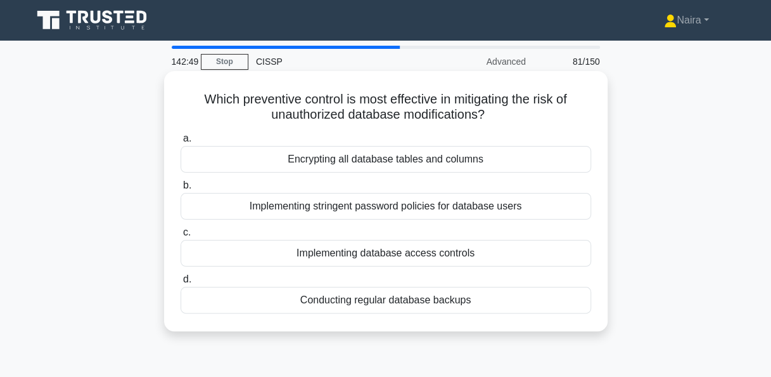
click at [449, 162] on div "Encrypting all database tables and columns" at bounding box center [386, 159] width 411 height 27
click at [181, 143] on input "a. Encrypting all database tables and columns" at bounding box center [181, 138] width 0 height 8
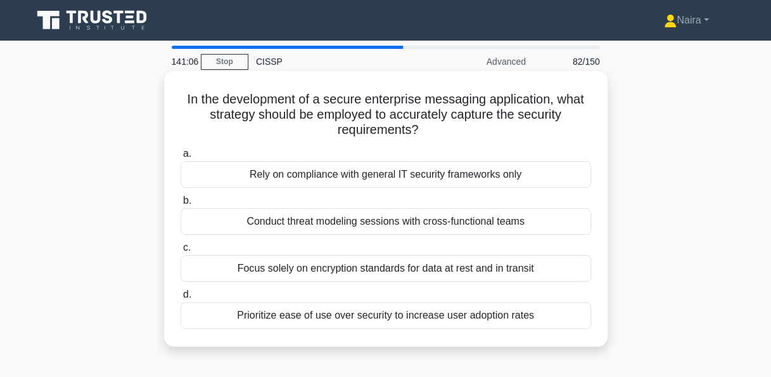
click at [351, 223] on div "Conduct threat modeling sessions with cross-functional teams" at bounding box center [386, 221] width 411 height 27
click at [181, 205] on input "b. Conduct threat modeling sessions with cross-functional teams" at bounding box center [181, 201] width 0 height 8
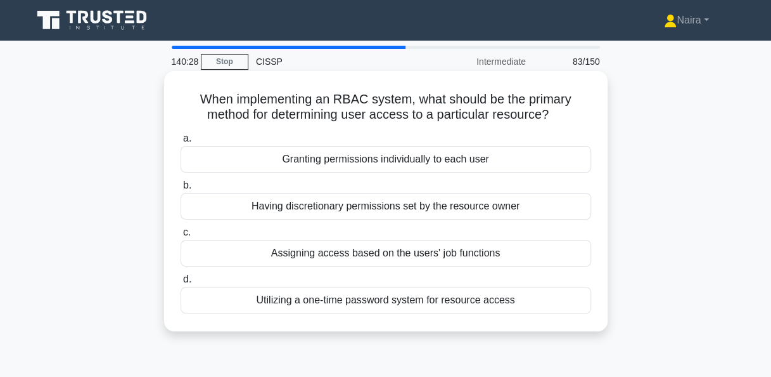
click at [482, 254] on div "Assigning access based on the users' job functions" at bounding box center [386, 253] width 411 height 27
click at [181, 236] on input "c. Assigning access based on the users' job functions" at bounding box center [181, 232] width 0 height 8
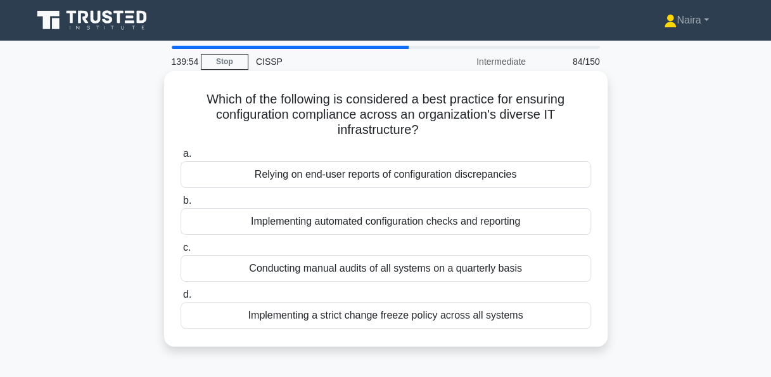
click at [491, 224] on div "Implementing automated configuration checks and reporting" at bounding box center [386, 221] width 411 height 27
click at [181, 205] on input "b. Implementing automated configuration checks and reporting" at bounding box center [181, 201] width 0 height 8
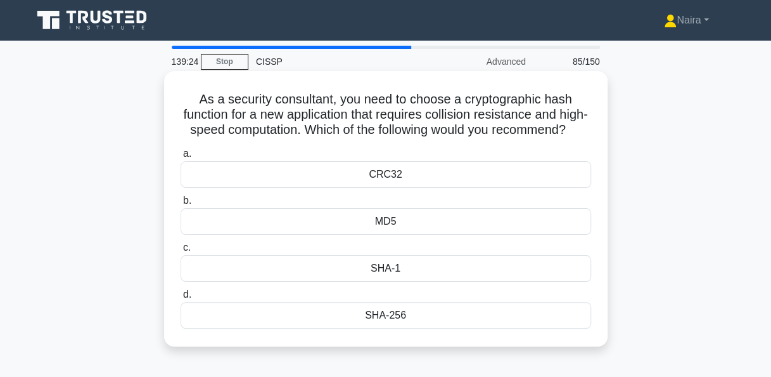
click at [413, 327] on div "SHA-256" at bounding box center [386, 315] width 411 height 27
click at [181, 299] on input "d. SHA-256" at bounding box center [181, 294] width 0 height 8
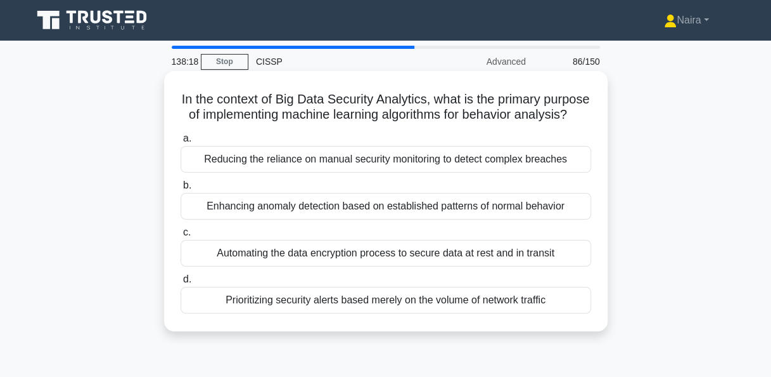
click at [520, 219] on div "Enhancing anomaly detection based on established patterns of normal behavior" at bounding box center [386, 206] width 411 height 27
click at [181, 190] on input "b. Enhancing anomaly detection based on established patterns of normal behavior" at bounding box center [181, 185] width 0 height 8
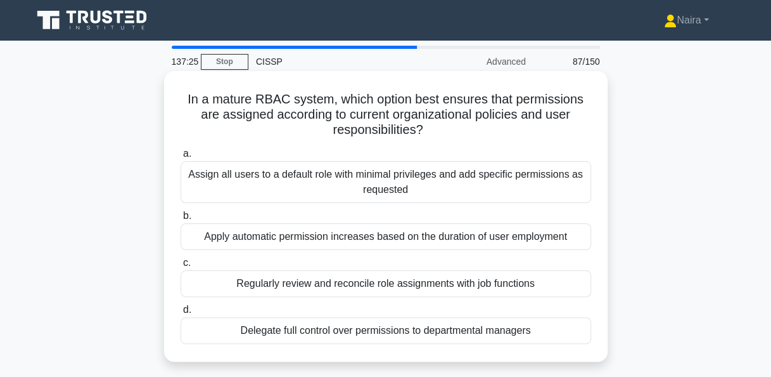
click at [410, 286] on div "Regularly review and reconcile role assignments with job functions" at bounding box center [386, 283] width 411 height 27
click at [181, 267] on input "c. Regularly review and reconcile role assignments with job functions" at bounding box center [181, 263] width 0 height 8
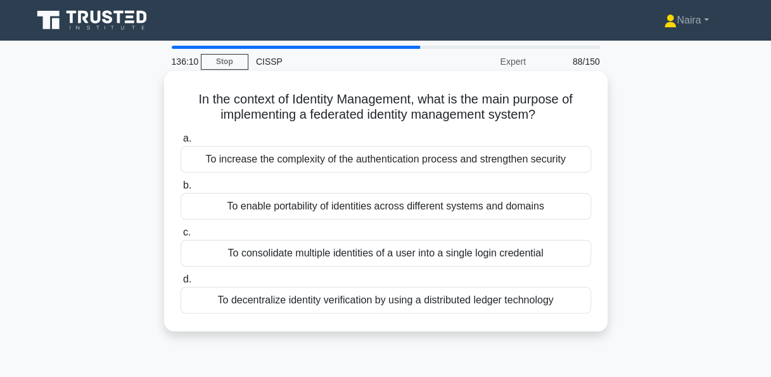
click at [482, 206] on div "To enable portability of identities across different systems and domains" at bounding box center [386, 206] width 411 height 27
click at [181, 190] on input "b. To enable portability of identities across different systems and domains" at bounding box center [181, 185] width 0 height 8
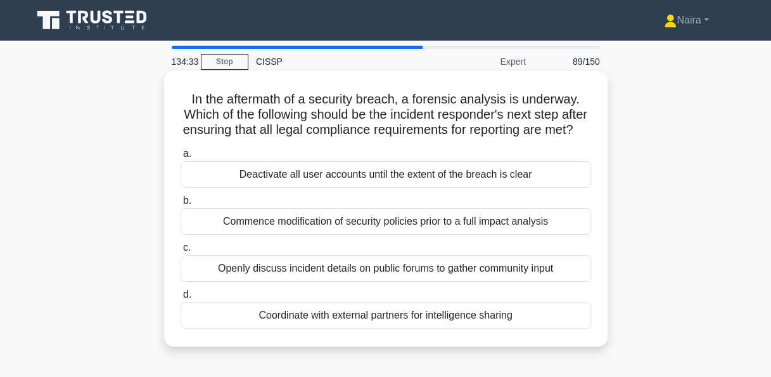
click at [447, 324] on div "Coordinate with external partners for intelligence sharing" at bounding box center [386, 315] width 411 height 27
click at [181, 299] on input "d. Coordinate with external partners for intelligence sharing" at bounding box center [181, 294] width 0 height 8
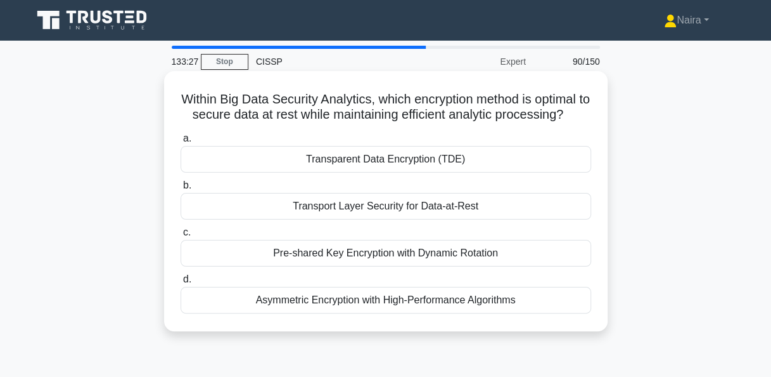
click at [500, 172] on div "Transparent Data Encryption (TDE)" at bounding box center [386, 159] width 411 height 27
click at [181, 143] on input "a. Transparent Data Encryption (TDE)" at bounding box center [181, 138] width 0 height 8
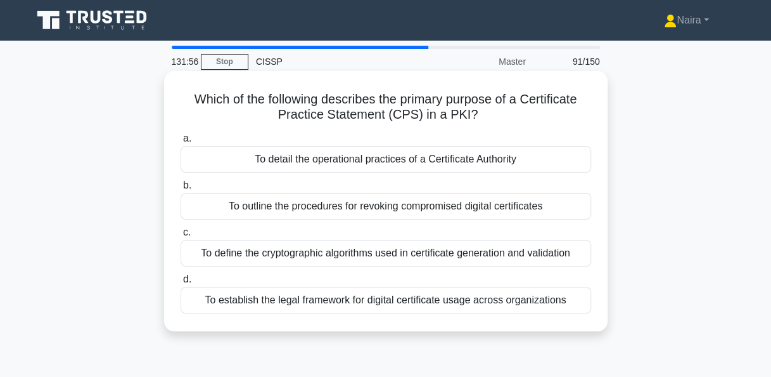
click at [469, 301] on div "To establish the legal framework for digital certificate usage across organizat…" at bounding box center [386, 300] width 411 height 27
click at [181, 283] on input "d. To establish the legal framework for digital certificate usage across organi…" at bounding box center [181, 279] width 0 height 8
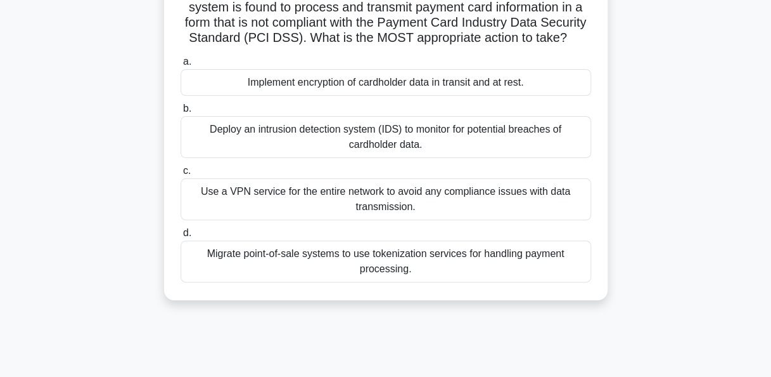
scroll to position [127, 0]
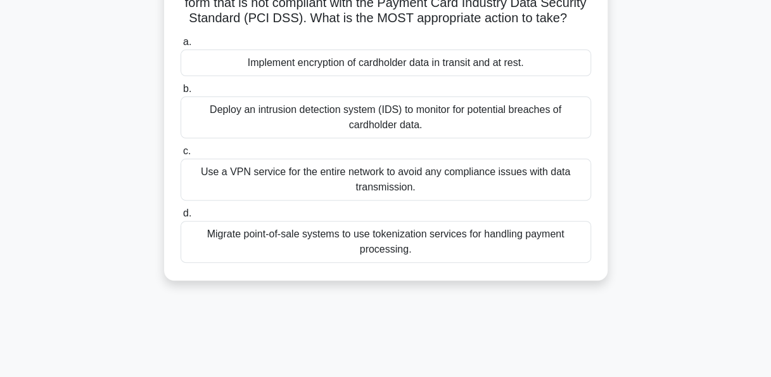
click at [520, 76] on div "Implement encryption of cardholder data in transit and at rest." at bounding box center [386, 62] width 411 height 27
click at [181, 46] on input "a. Implement encryption of cardholder data in transit and at rest." at bounding box center [181, 42] width 0 height 8
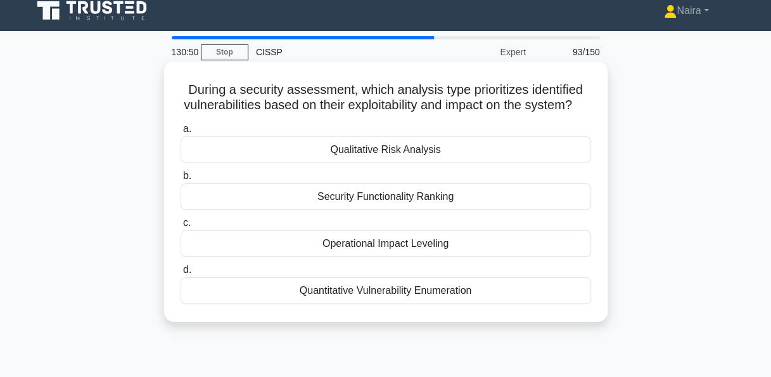
scroll to position [0, 0]
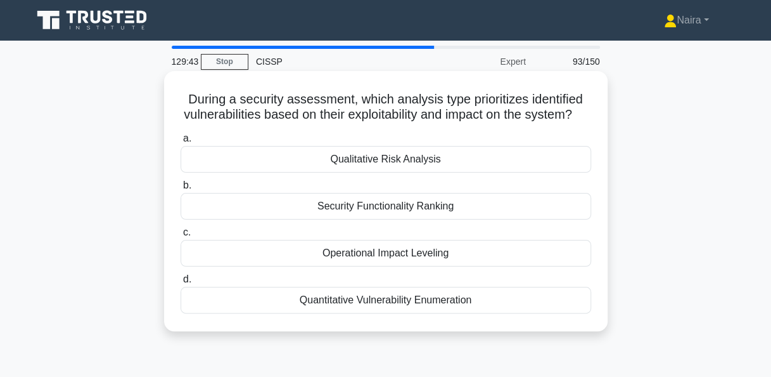
click at [437, 313] on div "Quantitative Vulnerability Enumeration" at bounding box center [386, 300] width 411 height 27
click at [181, 283] on input "d. Quantitative Vulnerability Enumeration" at bounding box center [181, 279] width 0 height 8
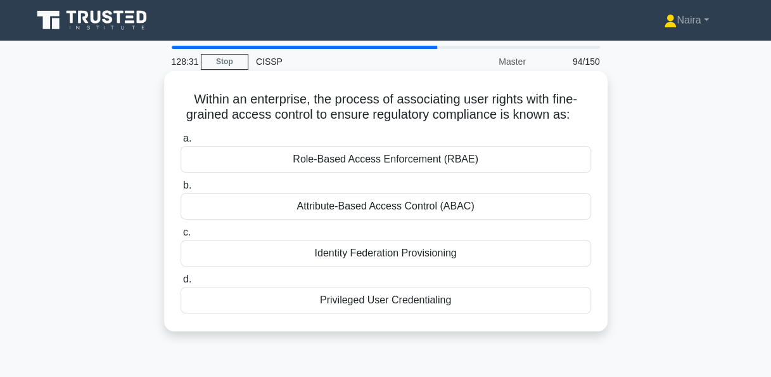
click at [439, 252] on div "Identity Federation Provisioning" at bounding box center [386, 253] width 411 height 27
click at [181, 236] on input "c. Identity Federation Provisioning" at bounding box center [181, 232] width 0 height 8
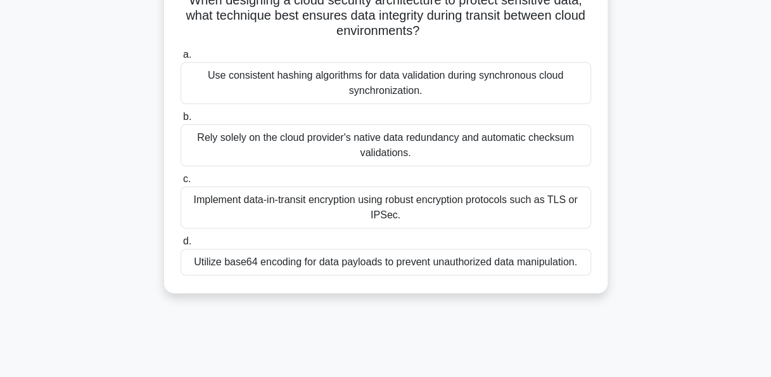
scroll to position [127, 0]
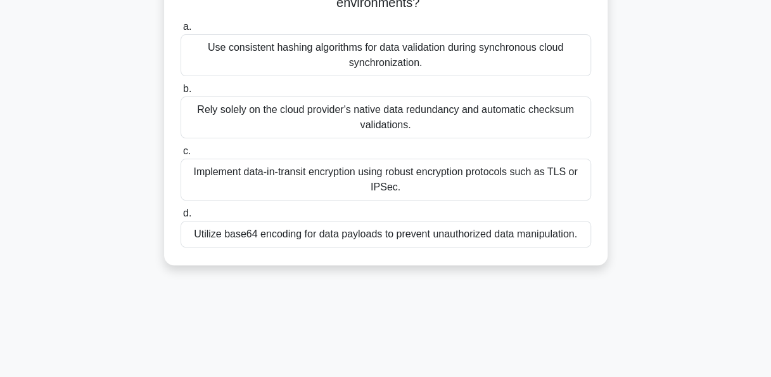
click at [462, 175] on div "Implement data-in-transit encryption using robust encryption protocols such as …" at bounding box center [386, 179] width 411 height 42
click at [181, 155] on input "c. Implement data-in-transit encryption using robust encryption protocols such …" at bounding box center [181, 151] width 0 height 8
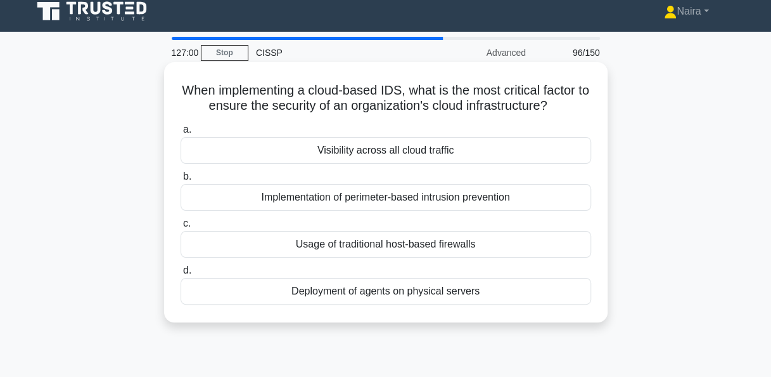
scroll to position [0, 0]
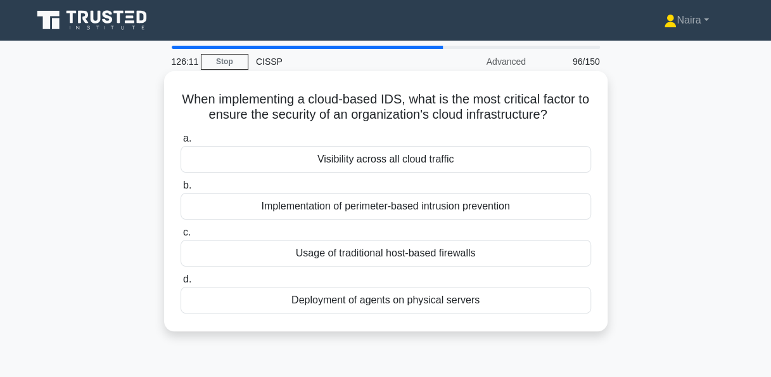
click at [485, 205] on div "Implementation of perimeter-based intrusion prevention" at bounding box center [386, 206] width 411 height 27
click at [181, 190] on input "b. Implementation of perimeter-based intrusion prevention" at bounding box center [181, 185] width 0 height 8
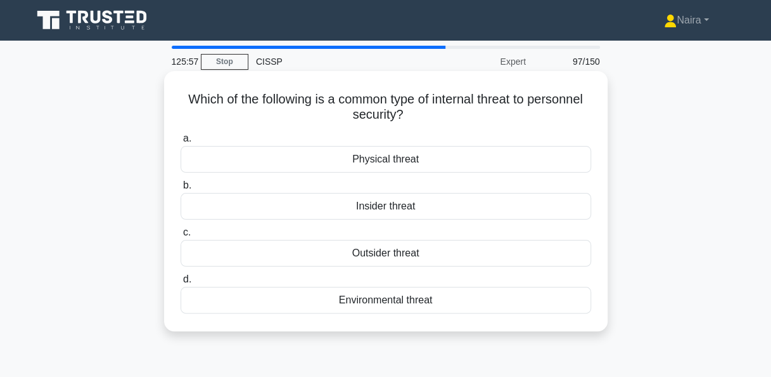
click at [429, 202] on div "Insider threat" at bounding box center [386, 206] width 411 height 27
click at [181, 190] on input "b. Insider threat" at bounding box center [181, 185] width 0 height 8
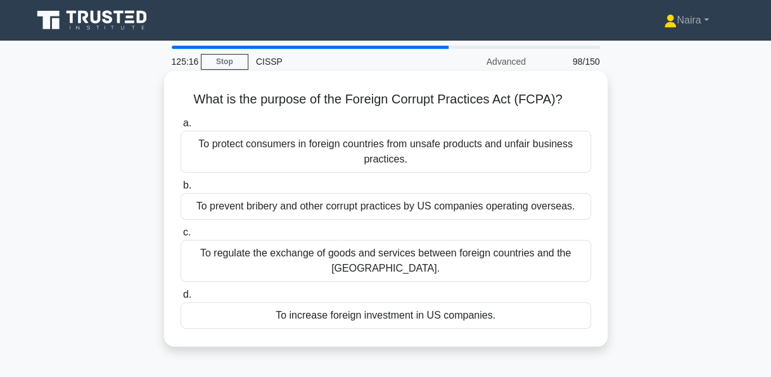
click at [421, 216] on div "To prevent bribery and other corrupt practices by US companies operating overse…" at bounding box center [386, 206] width 411 height 27
click at [181, 190] on input "b. To prevent bribery and other corrupt practices by US companies operating ove…" at bounding box center [181, 185] width 0 height 8
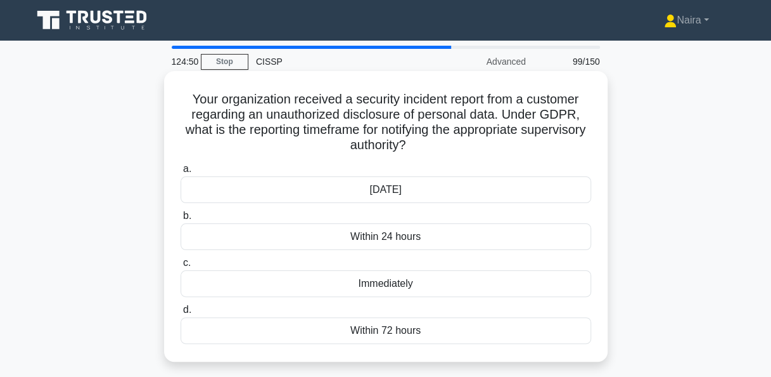
click at [423, 285] on div "Immediately" at bounding box center [386, 283] width 411 height 27
click at [181, 267] on input "c. Immediately" at bounding box center [181, 263] width 0 height 8
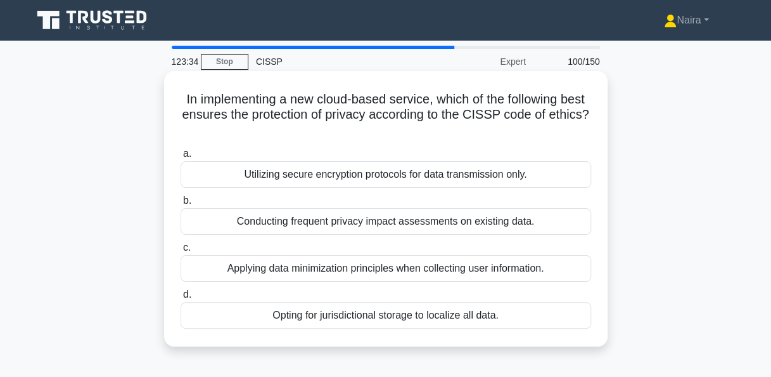
click at [479, 268] on div "Applying data minimization principles when collecting user information." at bounding box center [386, 268] width 411 height 27
click at [181, 252] on input "c. Applying data minimization principles when collecting user information." at bounding box center [181, 247] width 0 height 8
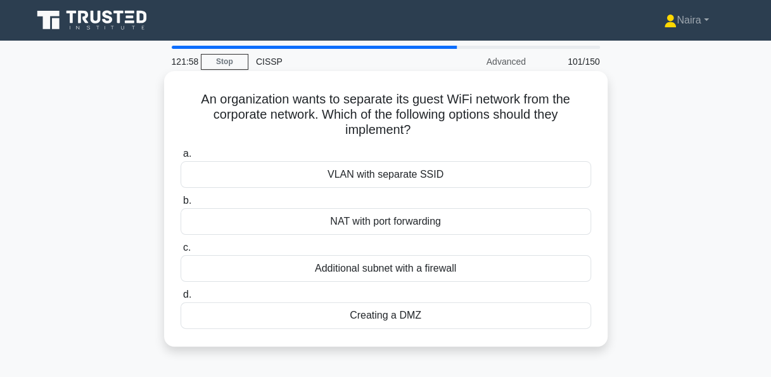
click at [445, 270] on div "Additional subnet with a firewall" at bounding box center [386, 268] width 411 height 27
click at [181, 252] on input "c. Additional subnet with a firewall" at bounding box center [181, 247] width 0 height 8
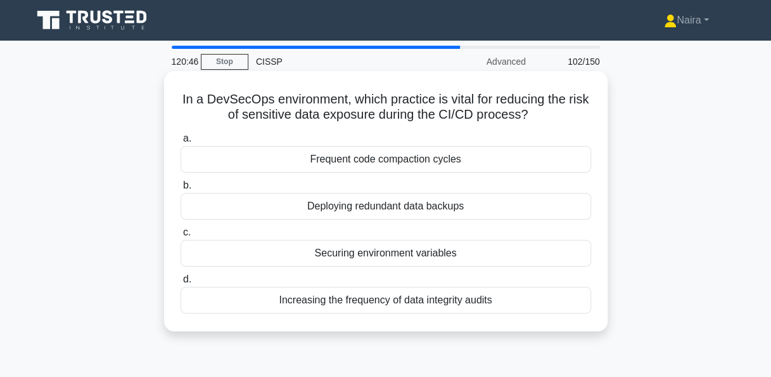
click at [469, 164] on div "Frequent code compaction cycles" at bounding box center [386, 159] width 411 height 27
click at [181, 143] on input "a. Frequent code compaction cycles" at bounding box center [181, 138] width 0 height 8
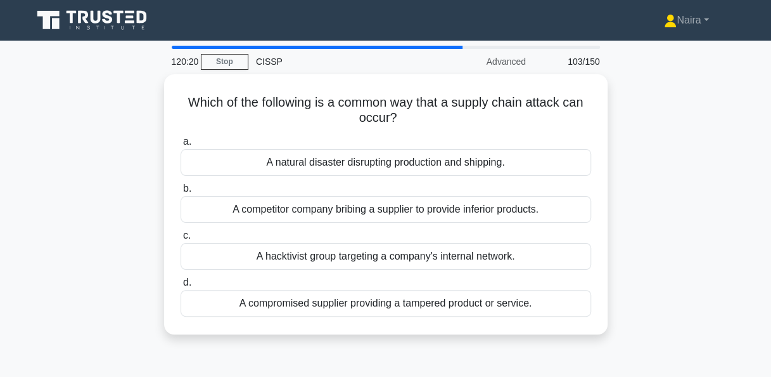
click at [704, 87] on div "Which of the following is a common way that a supply chain attack can occur? .s…" at bounding box center [386, 211] width 723 height 275
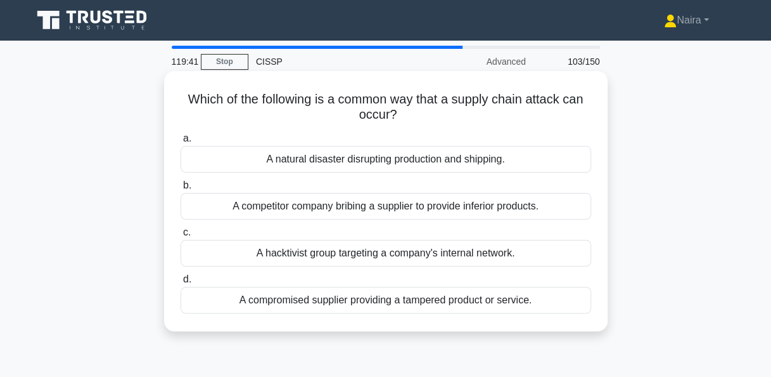
click at [431, 209] on div "A competitor company bribing a supplier to provide inferior products." at bounding box center [386, 206] width 411 height 27
click at [181, 190] on input "b. A competitor company bribing a supplier to provide inferior products." at bounding box center [181, 185] width 0 height 8
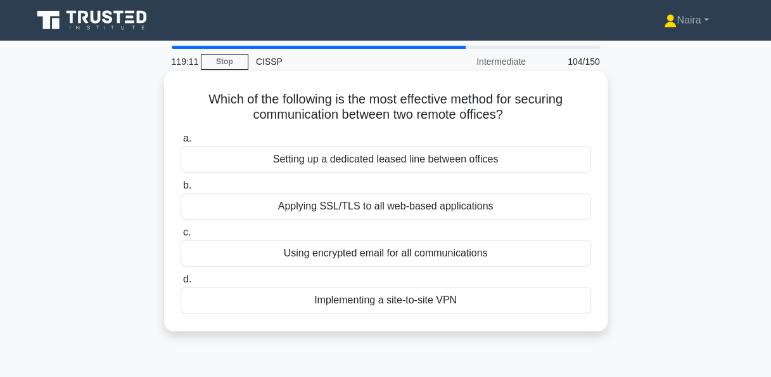
click at [434, 302] on div "Implementing a site-to-site VPN" at bounding box center [386, 300] width 411 height 27
click at [181, 283] on input "d. Implementing a site-to-site VPN" at bounding box center [181, 279] width 0 height 8
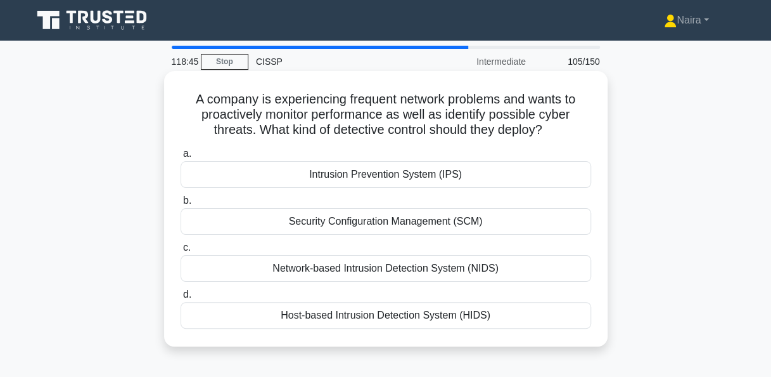
click at [448, 264] on div "Network-based Intrusion Detection System (NIDS)" at bounding box center [386, 268] width 411 height 27
click at [181, 252] on input "c. Network-based Intrusion Detection System (NIDS)" at bounding box center [181, 247] width 0 height 8
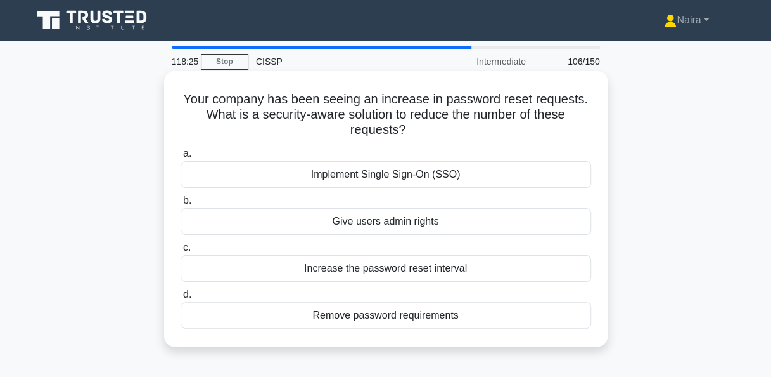
click at [430, 178] on div "Implement Single Sign-On (SSO)" at bounding box center [386, 174] width 411 height 27
click at [181, 158] on input "a. Implement Single Sign-On (SSO)" at bounding box center [181, 154] width 0 height 8
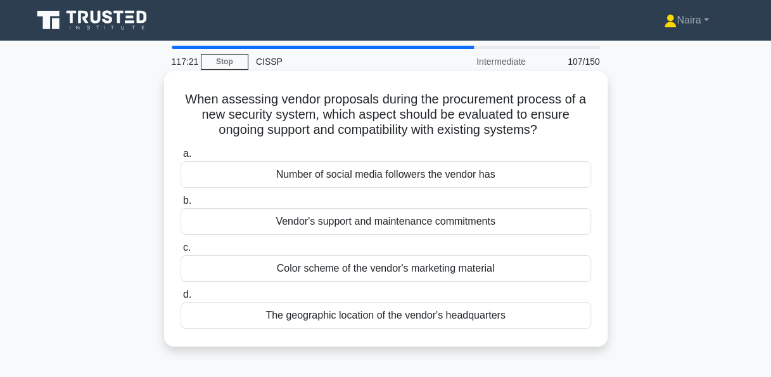
click at [425, 227] on div "Vendor's support and maintenance commitments" at bounding box center [386, 221] width 411 height 27
click at [181, 205] on input "b. Vendor's support and maintenance commitments" at bounding box center [181, 201] width 0 height 8
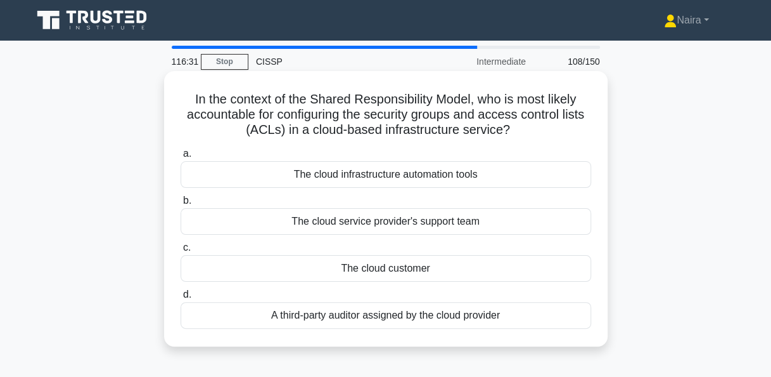
click at [406, 264] on div "The cloud customer" at bounding box center [386, 268] width 411 height 27
click at [181, 252] on input "c. The cloud customer" at bounding box center [181, 247] width 0 height 8
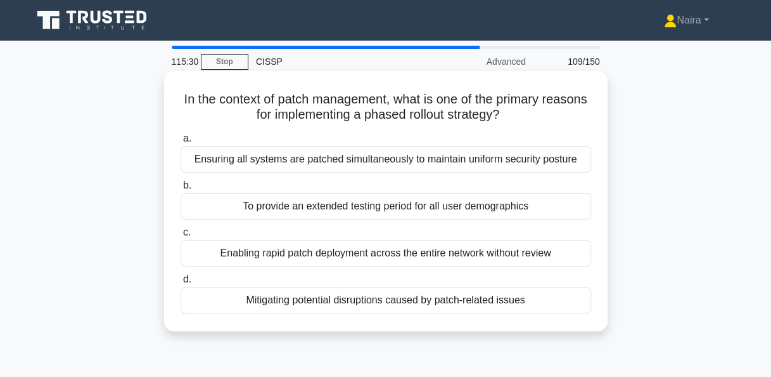
click at [420, 297] on div "Mitigating potential disruptions caused by patch-related issues" at bounding box center [386, 300] width 411 height 27
click at [181, 283] on input "d. Mitigating potential disruptions caused by patch-related issues" at bounding box center [181, 279] width 0 height 8
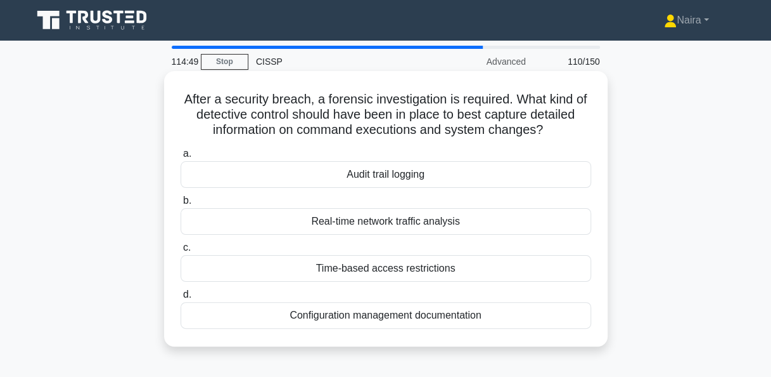
click at [386, 176] on div "Audit trail logging" at bounding box center [386, 174] width 411 height 27
click at [181, 158] on input "a. Audit trail logging" at bounding box center [181, 154] width 0 height 8
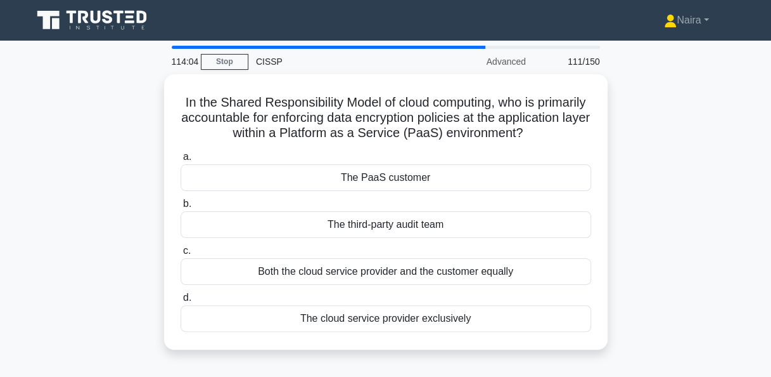
click at [386, 176] on div "The PaaS customer" at bounding box center [386, 177] width 411 height 27
click at [181, 161] on input "a. The PaaS customer" at bounding box center [181, 157] width 0 height 8
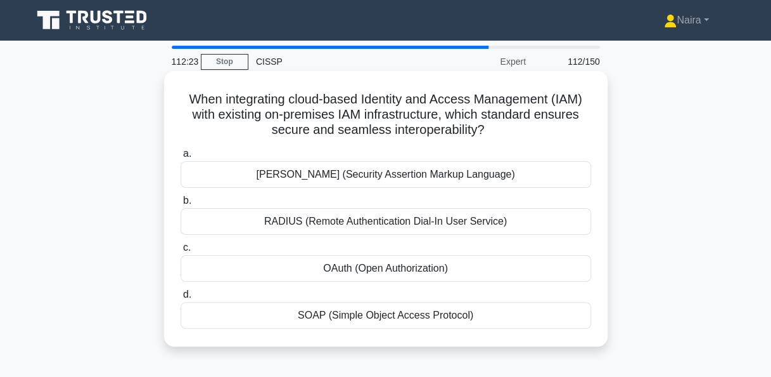
click at [438, 266] on div "OAuth (Open Authorization)" at bounding box center [386, 268] width 411 height 27
click at [181, 252] on input "c. OAuth (Open Authorization)" at bounding box center [181, 247] width 0 height 8
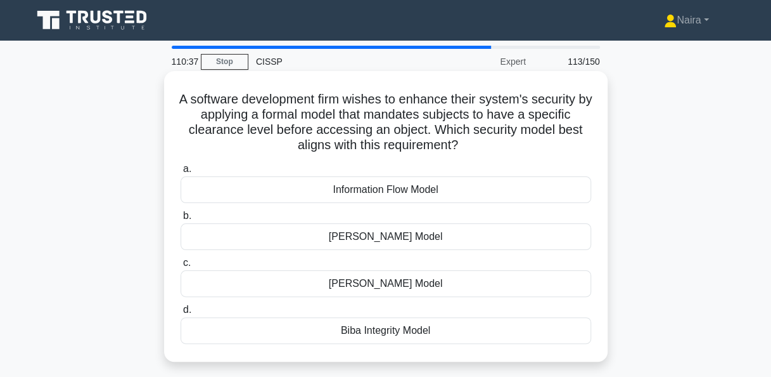
click at [487, 284] on div "[PERSON_NAME] Model" at bounding box center [386, 283] width 411 height 27
click at [181, 267] on input "[PERSON_NAME] Model" at bounding box center [181, 263] width 0 height 8
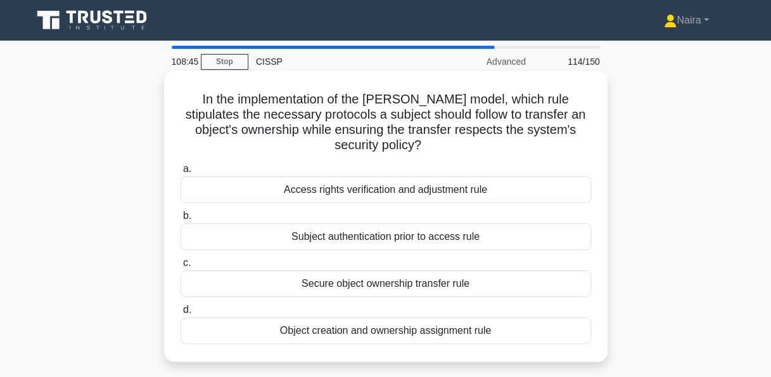
click at [462, 286] on div "Secure object ownership transfer rule" at bounding box center [386, 283] width 411 height 27
click at [181, 267] on input "c. Secure object ownership transfer rule" at bounding box center [181, 263] width 0 height 8
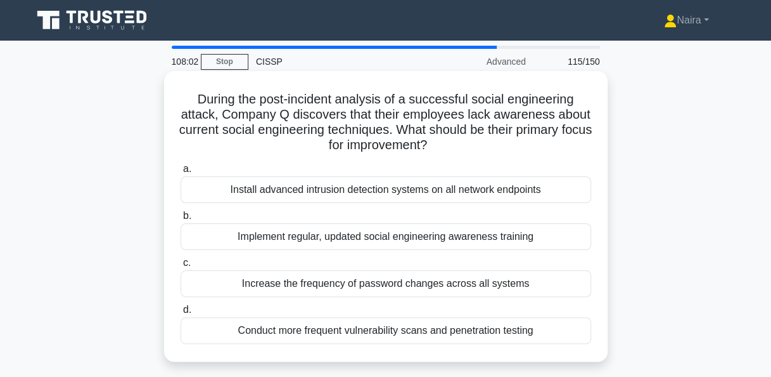
click at [410, 242] on div "Implement regular, updated social engineering awareness training" at bounding box center [386, 236] width 411 height 27
click at [181, 220] on input "b. Implement regular, updated social engineering awareness training" at bounding box center [181, 216] width 0 height 8
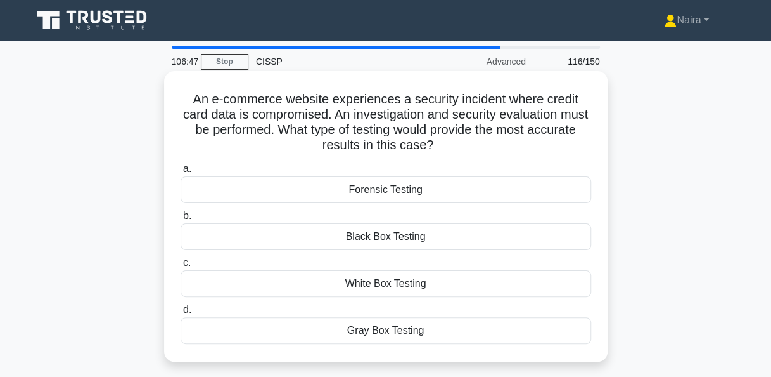
click at [406, 332] on div "Gray Box Testing" at bounding box center [386, 330] width 411 height 27
click at [181, 314] on input "[PERSON_NAME] Box Testing" at bounding box center [181, 310] width 0 height 8
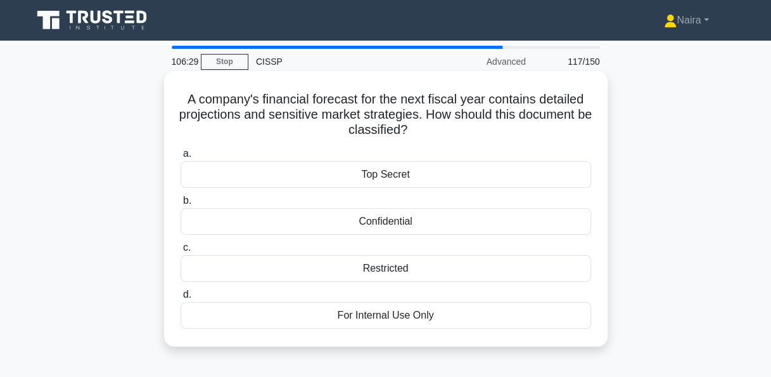
click at [434, 224] on div "Confidential" at bounding box center [386, 221] width 411 height 27
click at [181, 205] on input "b. Confidential" at bounding box center [181, 201] width 0 height 8
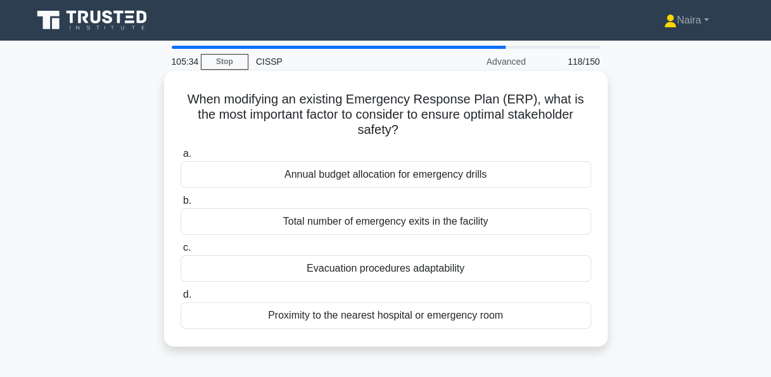
click at [435, 224] on div "Total number of emergency exits in the facility" at bounding box center [386, 221] width 411 height 27
click at [181, 205] on input "b. Total number of emergency exits in the facility" at bounding box center [181, 201] width 0 height 8
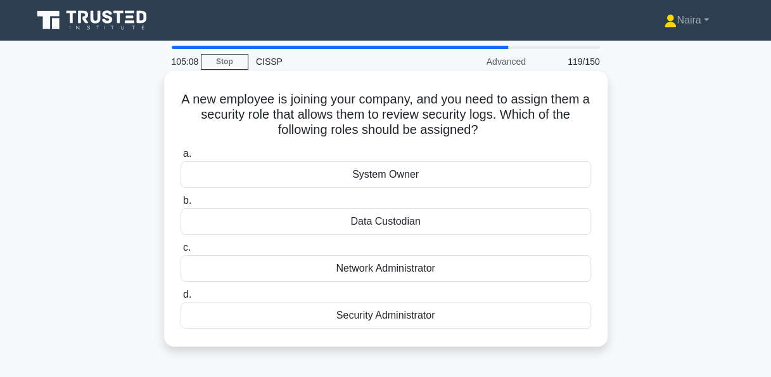
click at [420, 317] on div "Security Administrator" at bounding box center [386, 315] width 411 height 27
click at [181, 299] on input "d. Security Administrator" at bounding box center [181, 294] width 0 height 8
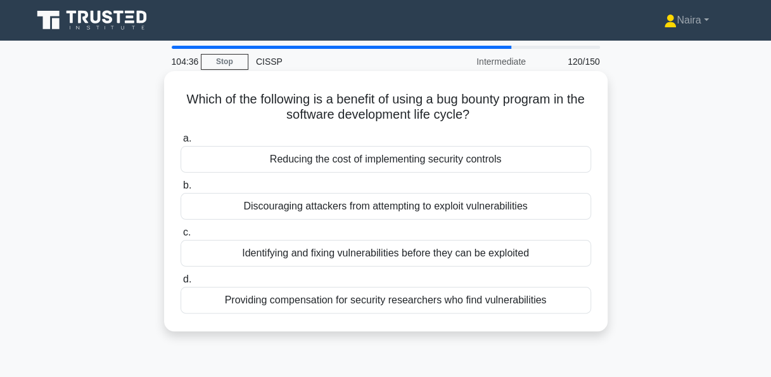
click at [433, 252] on div "Identifying and fixing vulnerabilities before they can be exploited" at bounding box center [386, 253] width 411 height 27
click at [181, 236] on input "c. Identifying and fixing vulnerabilities before they can be exploited" at bounding box center [181, 232] width 0 height 8
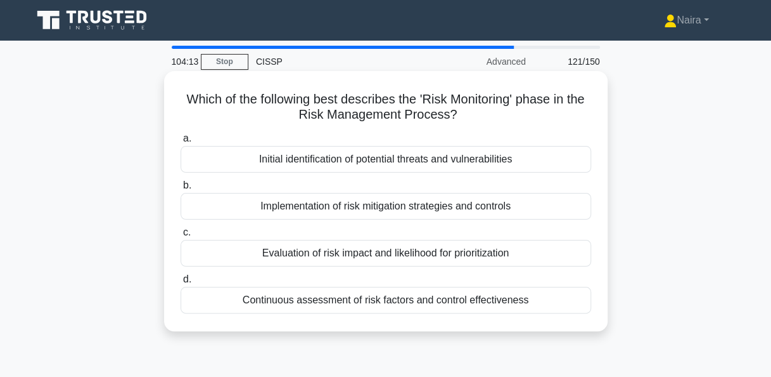
click at [416, 303] on div "Continuous assessment of risk factors and control effectiveness" at bounding box center [386, 300] width 411 height 27
click at [181, 283] on input "d. Continuous assessment of risk factors and control effectiveness" at bounding box center [181, 279] width 0 height 8
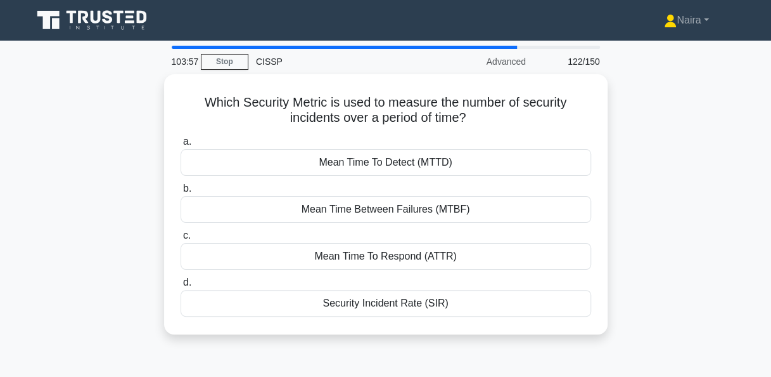
click at [416, 303] on div "Security Incident Rate (SIR)" at bounding box center [386, 303] width 411 height 27
click at [181, 287] on input "d. Security Incident Rate (SIR)" at bounding box center [181, 282] width 0 height 8
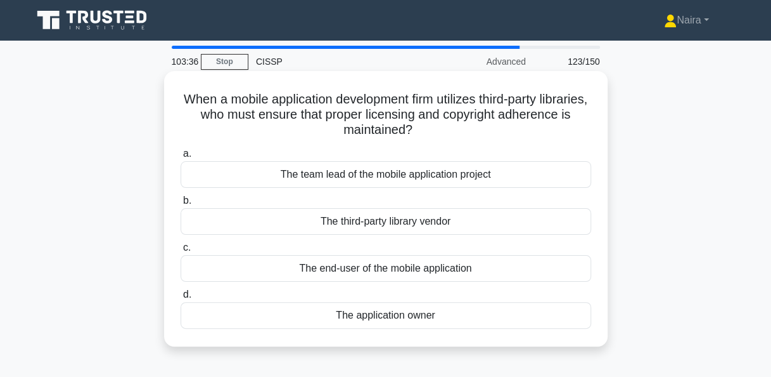
click at [413, 315] on div "The application owner" at bounding box center [386, 315] width 411 height 27
click at [181, 299] on input "d. The application owner" at bounding box center [181, 294] width 0 height 8
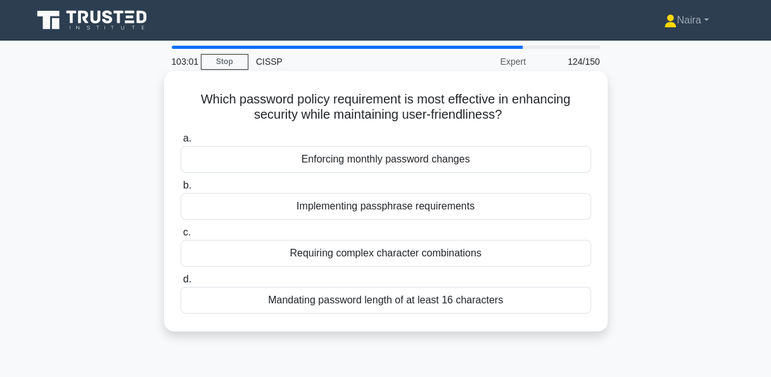
click at [475, 207] on div "Implementing passphrase requirements" at bounding box center [386, 206] width 411 height 27
click at [181, 190] on input "b. Implementing passphrase requirements" at bounding box center [181, 185] width 0 height 8
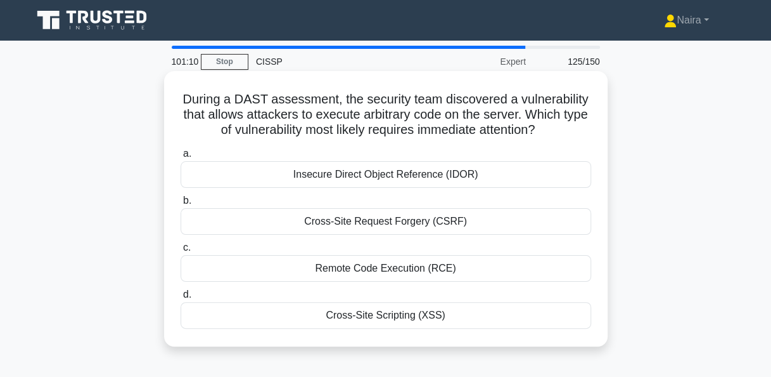
click at [439, 266] on div "Remote Code Execution (RCE)" at bounding box center [386, 268] width 411 height 27
click at [181, 252] on input "c. Remote Code Execution (RCE)" at bounding box center [181, 247] width 0 height 8
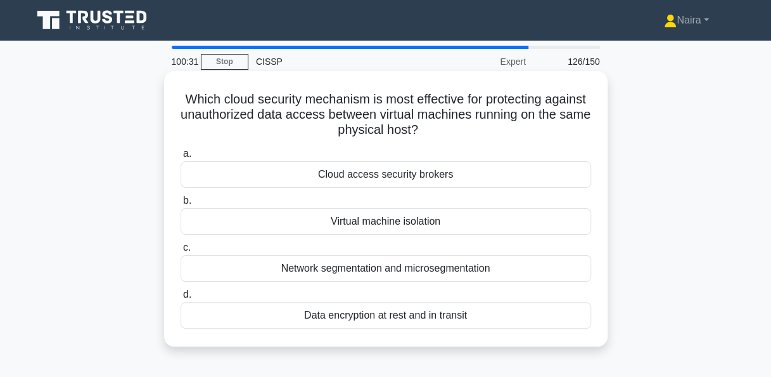
click at [444, 170] on div "Cloud access security brokers" at bounding box center [386, 174] width 411 height 27
click at [181, 158] on input "a. Cloud access security brokers" at bounding box center [181, 154] width 0 height 8
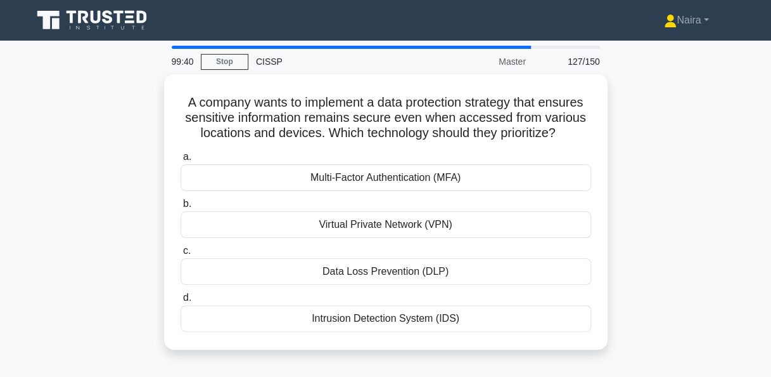
click at [168, 72] on div "99:40" at bounding box center [182, 61] width 37 height 25
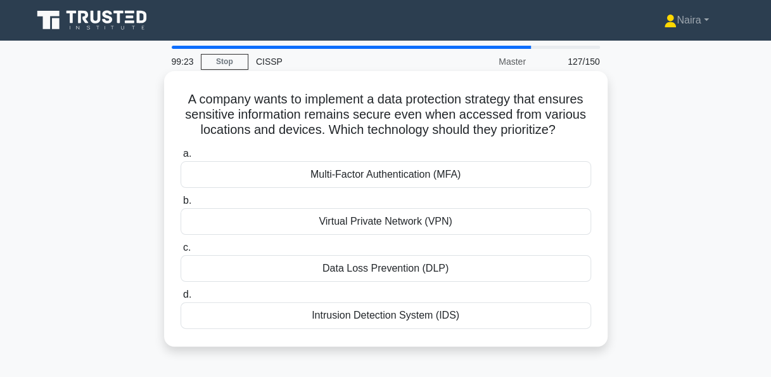
click at [431, 172] on div "Multi-Factor Authentication (MFA)" at bounding box center [386, 174] width 411 height 27
click at [181, 158] on input "a. Multi-Factor Authentication (MFA)" at bounding box center [181, 154] width 0 height 8
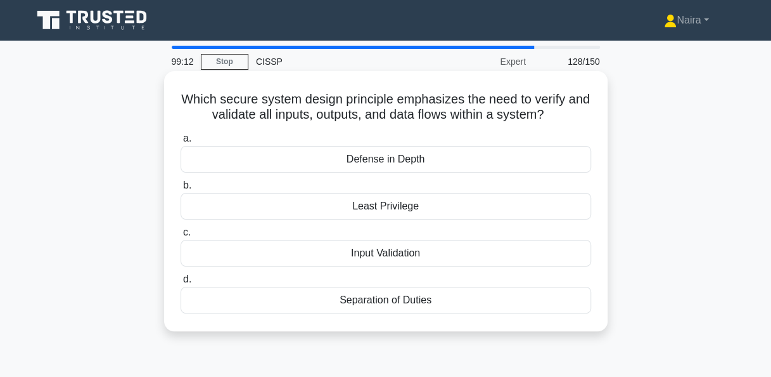
click at [417, 258] on div "Input Validation" at bounding box center [386, 253] width 411 height 27
click at [181, 236] on input "c. Input Validation" at bounding box center [181, 232] width 0 height 8
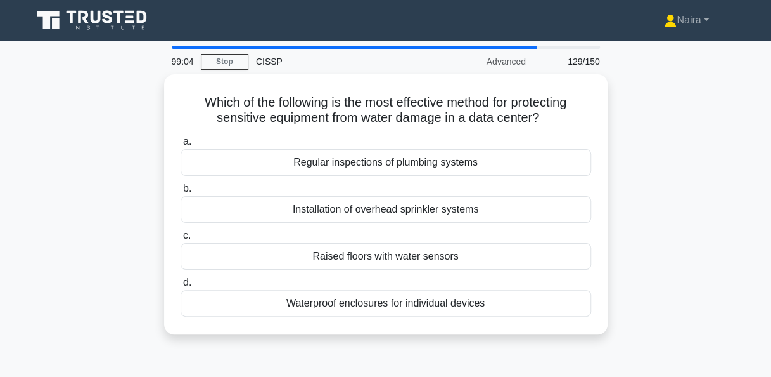
click at [417, 258] on div "Raised floors with water sensors" at bounding box center [386, 256] width 411 height 27
click at [181, 240] on input "c. Raised floors with water sensors" at bounding box center [181, 235] width 0 height 8
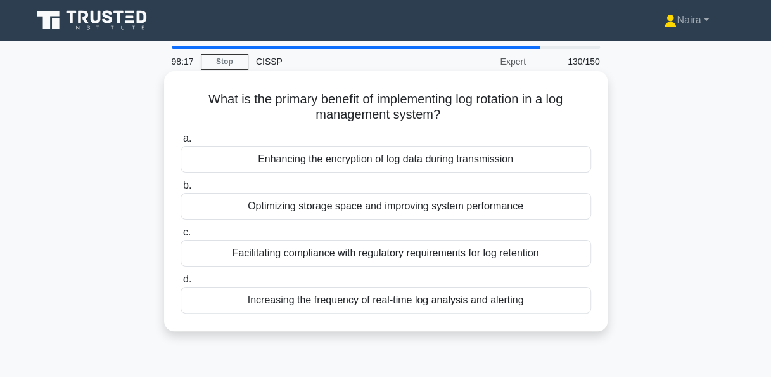
click at [345, 305] on div "Increasing the frequency of real-time log analysis and alerting" at bounding box center [386, 300] width 411 height 27
click at [181, 283] on input "d. Increasing the frequency of real-time log analysis and alerting" at bounding box center [181, 279] width 0 height 8
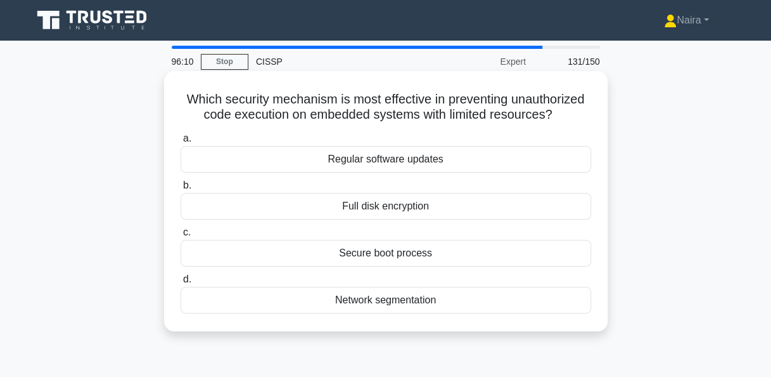
click at [394, 257] on div "Secure boot process" at bounding box center [386, 253] width 411 height 27
click at [181, 236] on input "c. Secure boot process" at bounding box center [181, 232] width 0 height 8
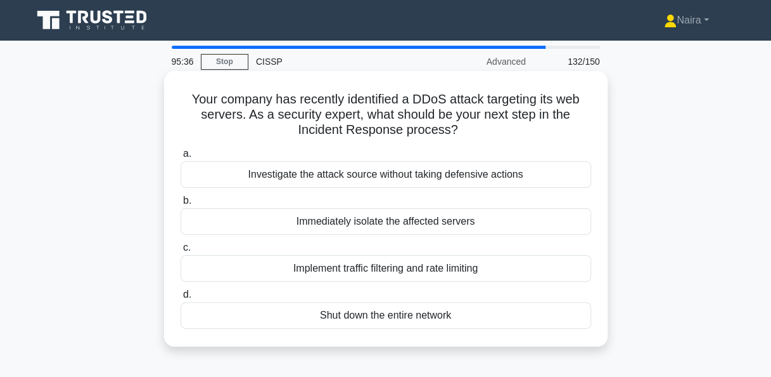
click at [474, 221] on div "Immediately isolate the affected servers" at bounding box center [386, 221] width 411 height 27
click at [181, 205] on input "b. Immediately isolate the affected servers" at bounding box center [181, 201] width 0 height 8
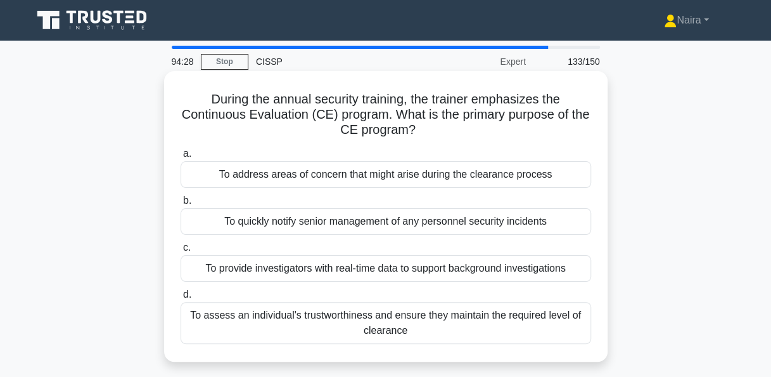
click at [472, 325] on div "To assess an individual's trustworthiness and ensure they maintain the required…" at bounding box center [386, 323] width 411 height 42
click at [181, 299] on input "d. To assess an individual's trustworthiness and ensure they maintain the requi…" at bounding box center [181, 294] width 0 height 8
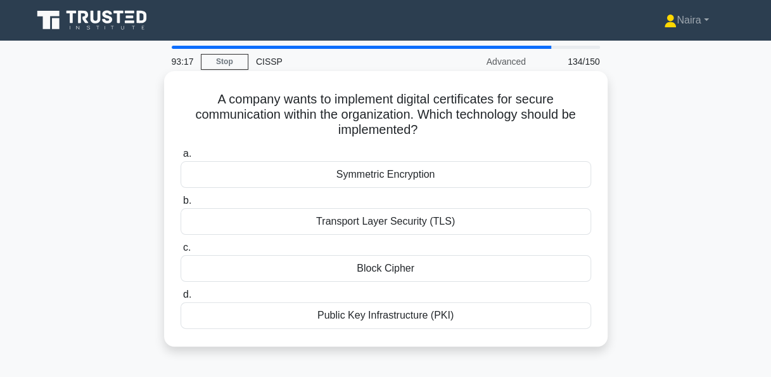
click at [479, 224] on div "Transport Layer Security (TLS)" at bounding box center [386, 221] width 411 height 27
click at [181, 205] on input "b. Transport Layer Security (TLS)" at bounding box center [181, 201] width 0 height 8
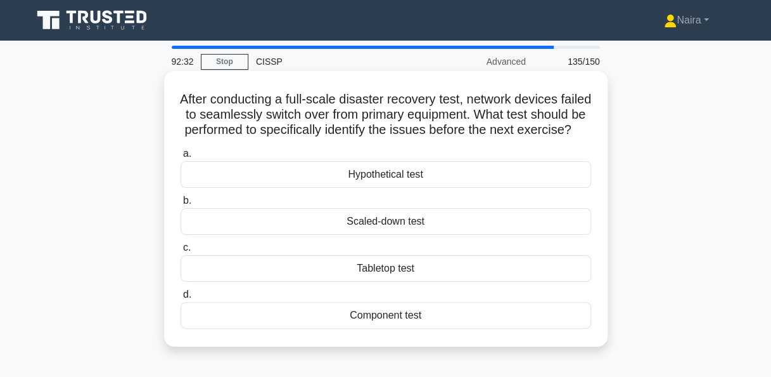
click at [375, 326] on div "Component test" at bounding box center [386, 315] width 411 height 27
click at [181, 299] on input "d. Component test" at bounding box center [181, 294] width 0 height 8
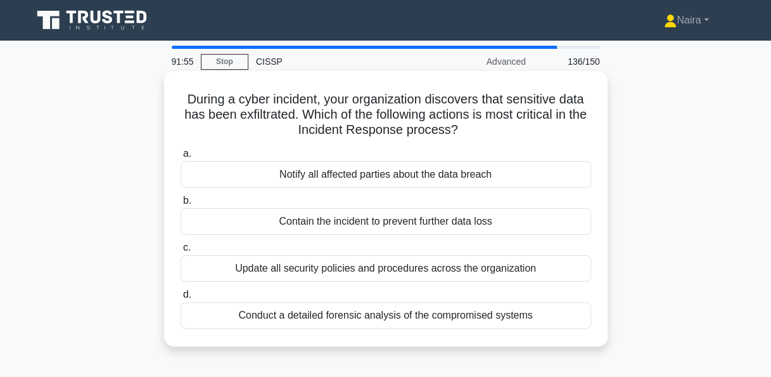
click at [493, 225] on div "Contain the incident to prevent further data loss" at bounding box center [386, 221] width 411 height 27
click at [181, 205] on input "b. Contain the incident to prevent further data loss" at bounding box center [181, 201] width 0 height 8
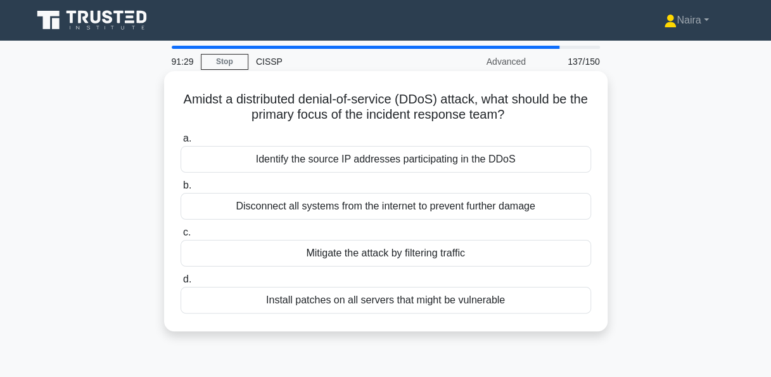
click at [484, 161] on div "Identify the source IP addresses participating in the DDoS" at bounding box center [386, 159] width 411 height 27
click at [181, 143] on input "a. Identify the source IP addresses participating in the DDoS" at bounding box center [181, 138] width 0 height 8
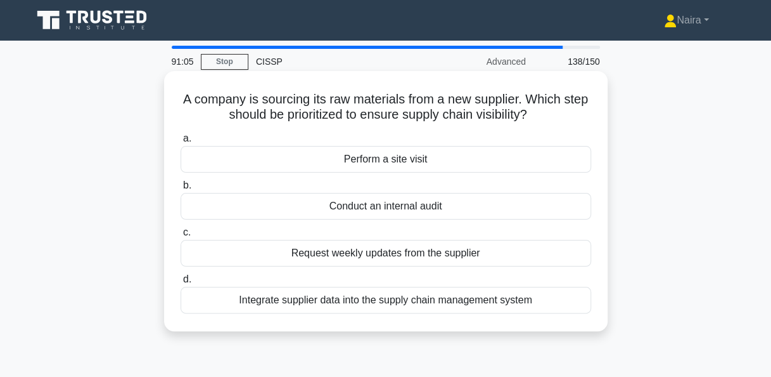
click at [529, 300] on div "Integrate supplier data into the supply chain management system" at bounding box center [386, 300] width 411 height 27
click at [181, 283] on input "d. Integrate supplier data into the supply chain management system" at bounding box center [181, 279] width 0 height 8
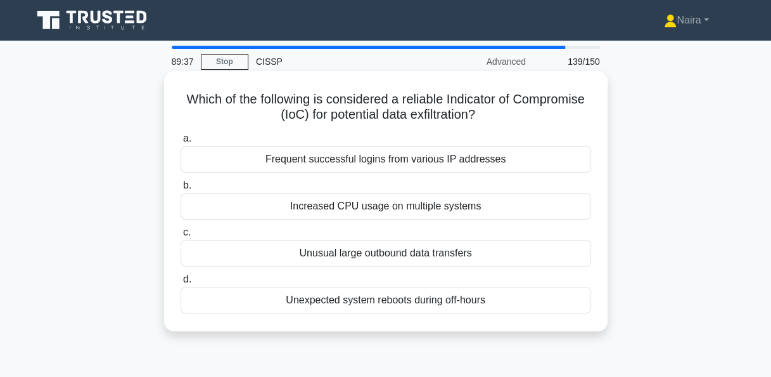
click at [374, 259] on div "Unusual large outbound data transfers" at bounding box center [386, 253] width 411 height 27
click at [181, 236] on input "c. Unusual large outbound data transfers" at bounding box center [181, 232] width 0 height 8
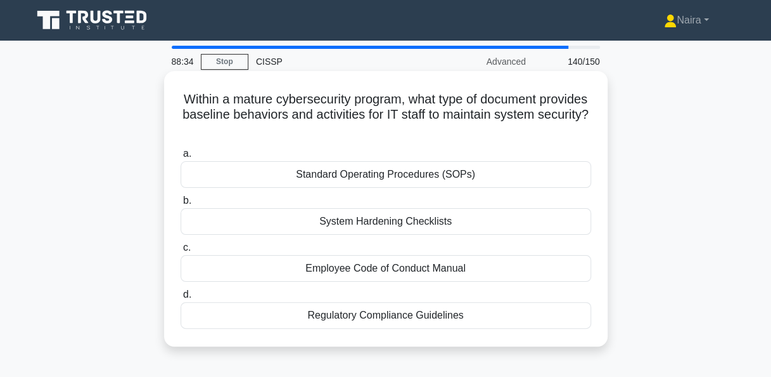
click at [408, 222] on div "System Hardening Checklists" at bounding box center [386, 221] width 411 height 27
click at [181, 205] on input "b. System Hardening Checklists" at bounding box center [181, 201] width 0 height 8
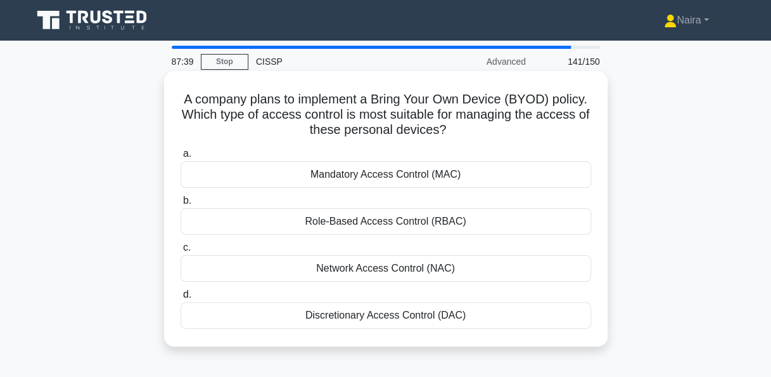
click at [363, 319] on div "Discretionary Access Control (DAC)" at bounding box center [386, 315] width 411 height 27
click at [181, 299] on input "d. Discretionary Access Control (DAC)" at bounding box center [181, 294] width 0 height 8
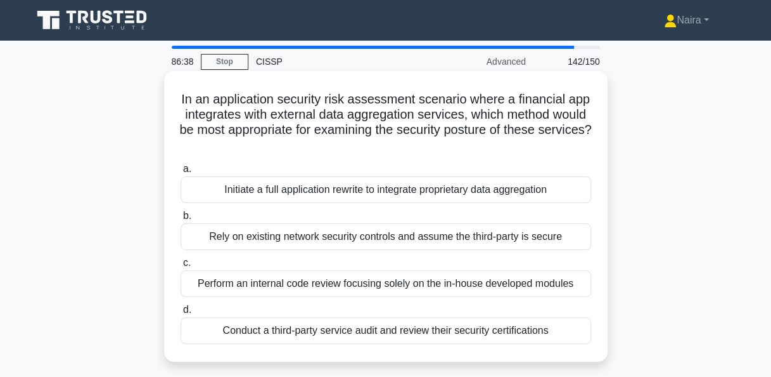
click at [458, 334] on div "Conduct a third-party service audit and review their security certifications" at bounding box center [386, 330] width 411 height 27
click at [181, 314] on input "d. Conduct a third-party service audit and review their security certifications" at bounding box center [181, 310] width 0 height 8
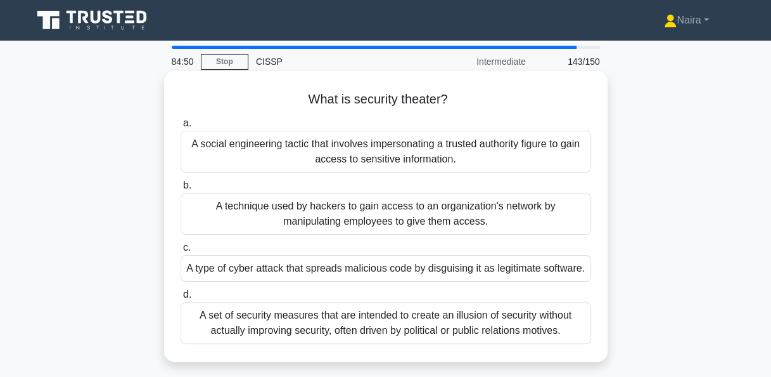
click at [363, 209] on div "A technique used by hackers to gain access to an organization's network by mani…" at bounding box center [386, 214] width 411 height 42
click at [181, 190] on input "b. A technique used by hackers to gain access to an organization's network by m…" at bounding box center [181, 185] width 0 height 8
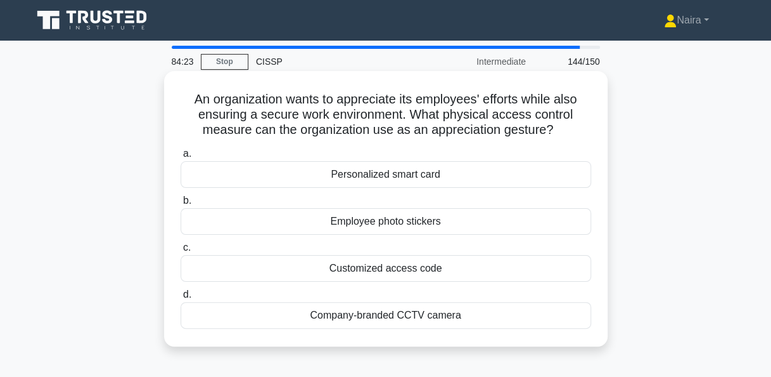
click at [432, 181] on div "Personalized smart card" at bounding box center [386, 174] width 411 height 27
click at [181, 158] on input "a. Personalized smart card" at bounding box center [181, 154] width 0 height 8
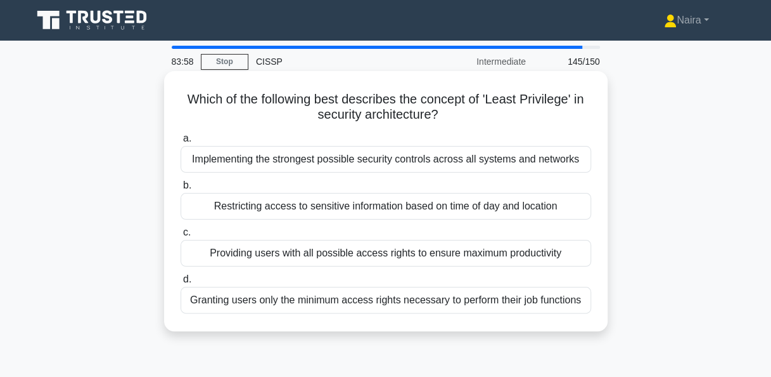
click at [489, 306] on div "Granting users only the minimum access rights necessary to perform their job fu…" at bounding box center [386, 300] width 411 height 27
click at [181, 283] on input "d. Granting users only the minimum access rights necessary to perform their job…" at bounding box center [181, 279] width 0 height 8
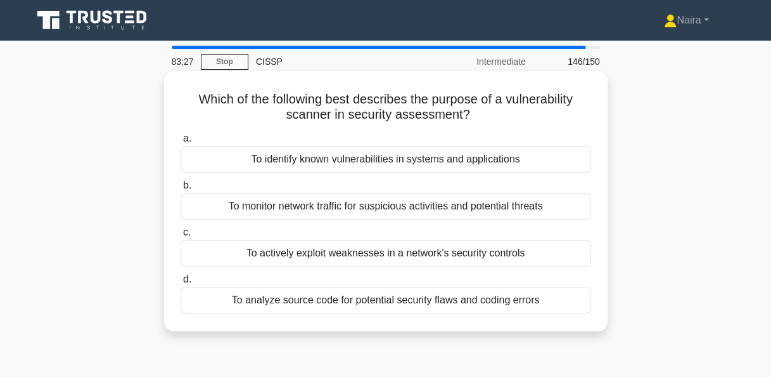
click at [472, 301] on div "To analyze source code for potential security flaws and coding errors" at bounding box center [386, 300] width 411 height 27
click at [181, 283] on input "d. To analyze source code for potential security flaws and coding errors" at bounding box center [181, 279] width 0 height 8
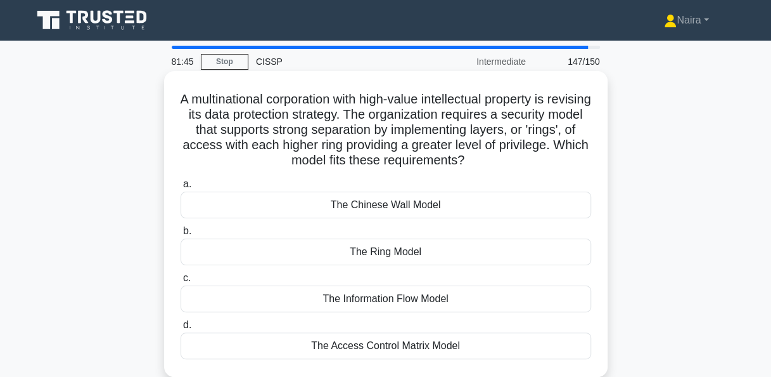
click at [470, 252] on div "The Ring Model" at bounding box center [386, 251] width 411 height 27
click at [181, 235] on input "b. The Ring Model" at bounding box center [181, 231] width 0 height 8
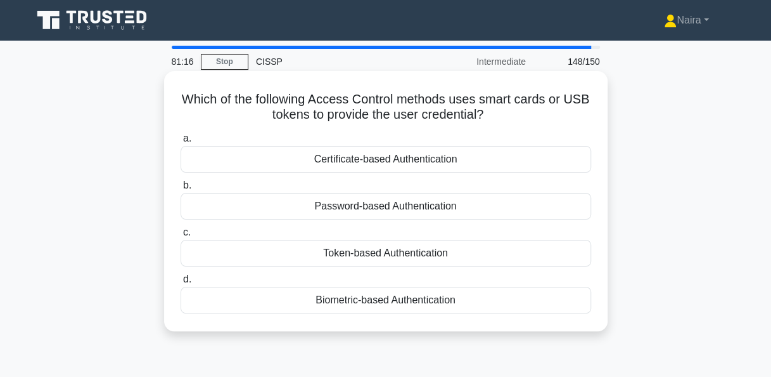
click at [418, 252] on div "Token-based Authentication" at bounding box center [386, 253] width 411 height 27
click at [181, 236] on input "c. Token-based Authentication" at bounding box center [181, 232] width 0 height 8
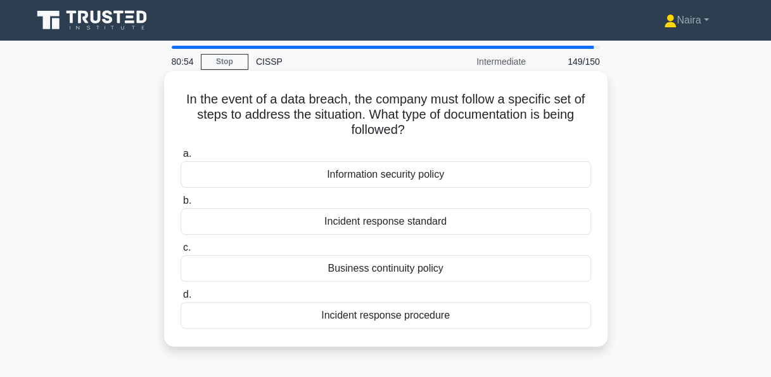
click at [425, 312] on div "Incident response procedure" at bounding box center [386, 315] width 411 height 27
click at [181, 299] on input "d. Incident response procedure" at bounding box center [181, 294] width 0 height 8
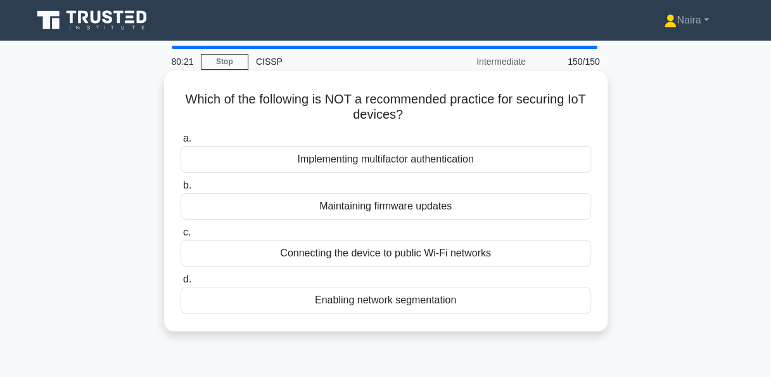
click at [456, 255] on div "Connecting the device to public Wi-Fi networks" at bounding box center [386, 253] width 411 height 27
click at [181, 236] on input "c. Connecting the device to public Wi-Fi networks" at bounding box center [181, 232] width 0 height 8
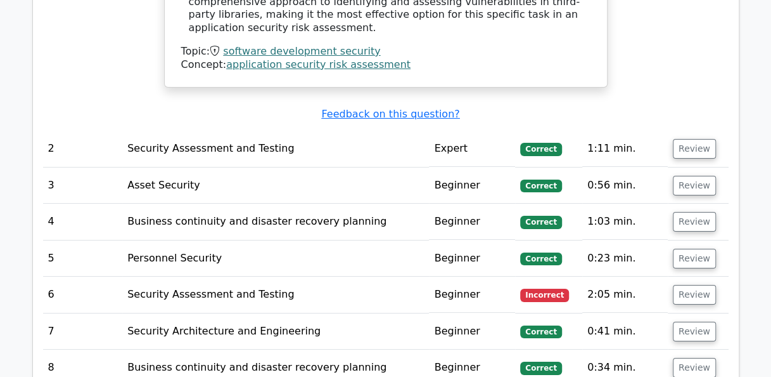
scroll to position [2219, 0]
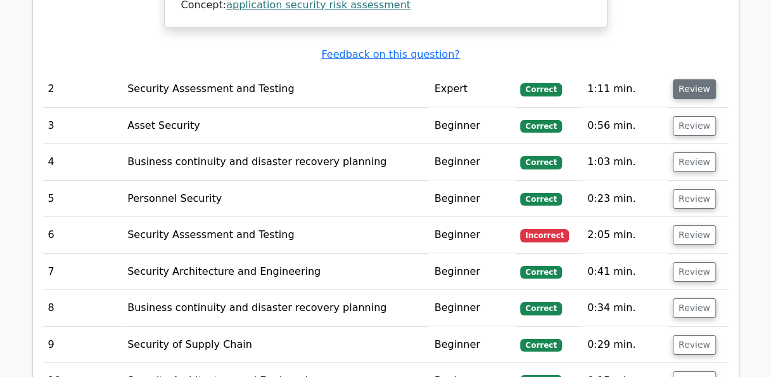
click at [700, 79] on button "Review" at bounding box center [694, 89] width 43 height 20
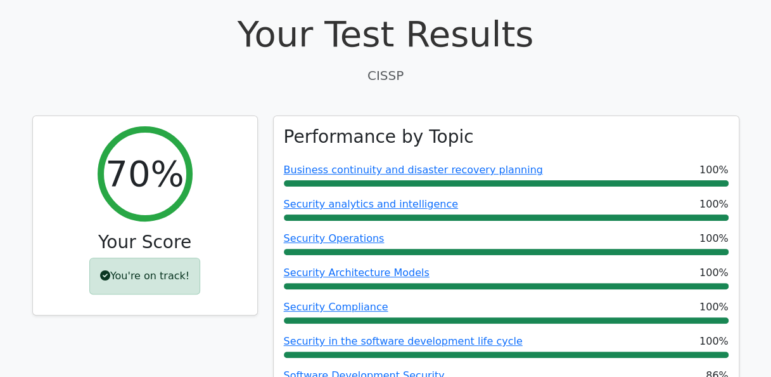
scroll to position [0, 0]
